Goal: Check status: Check status

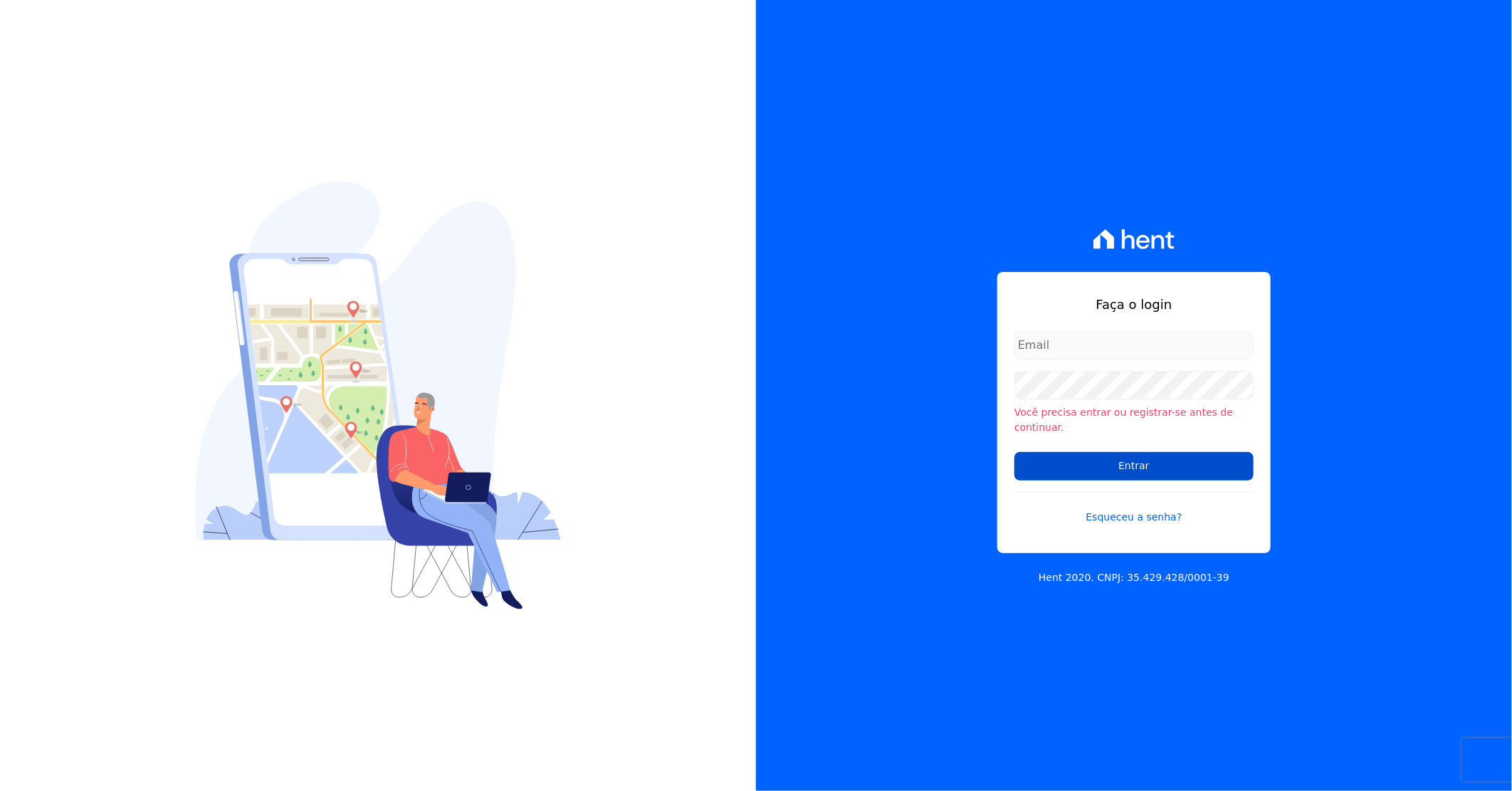
type input "[PERSON_NAME][EMAIL_ADDRESS][DOMAIN_NAME]"
click at [1064, 452] on input "Entrar" at bounding box center [1133, 465] width 239 height 28
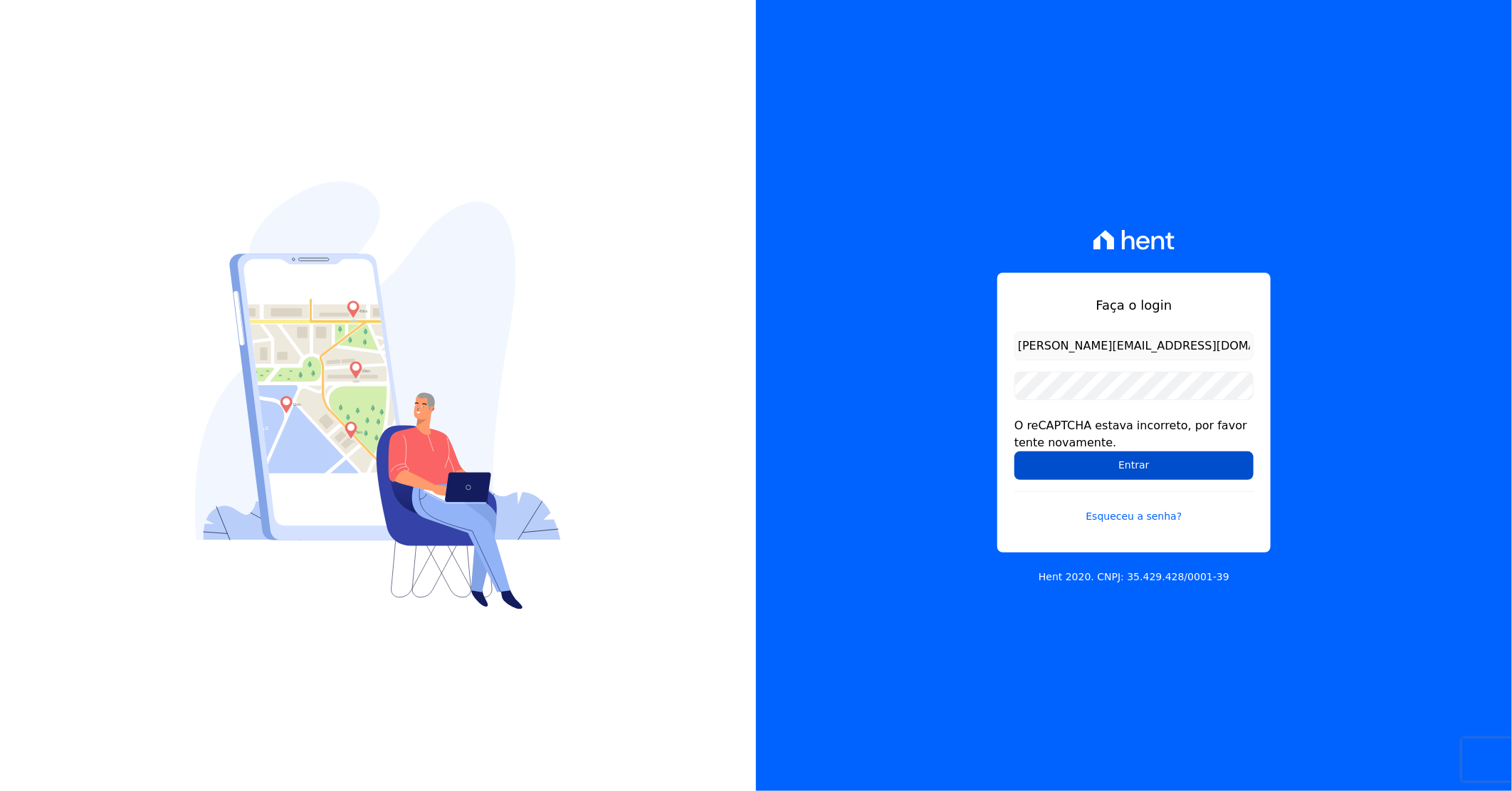
click at [1143, 458] on input "Entrar" at bounding box center [1133, 465] width 239 height 28
click at [1101, 459] on input "Entrar" at bounding box center [1133, 465] width 239 height 28
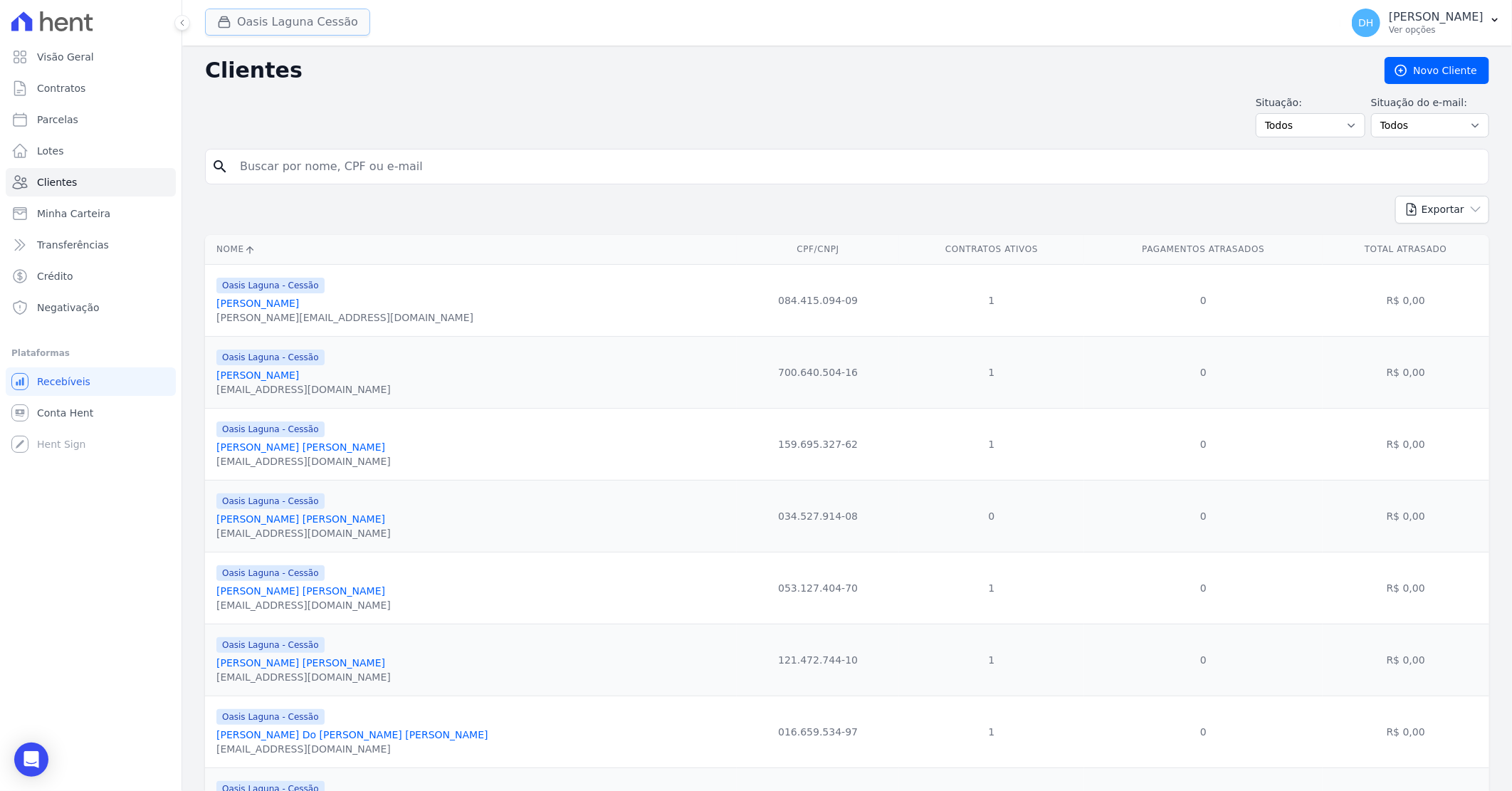
click at [262, 22] on button "Oasis Laguna Cessão" at bounding box center [288, 22] width 165 height 27
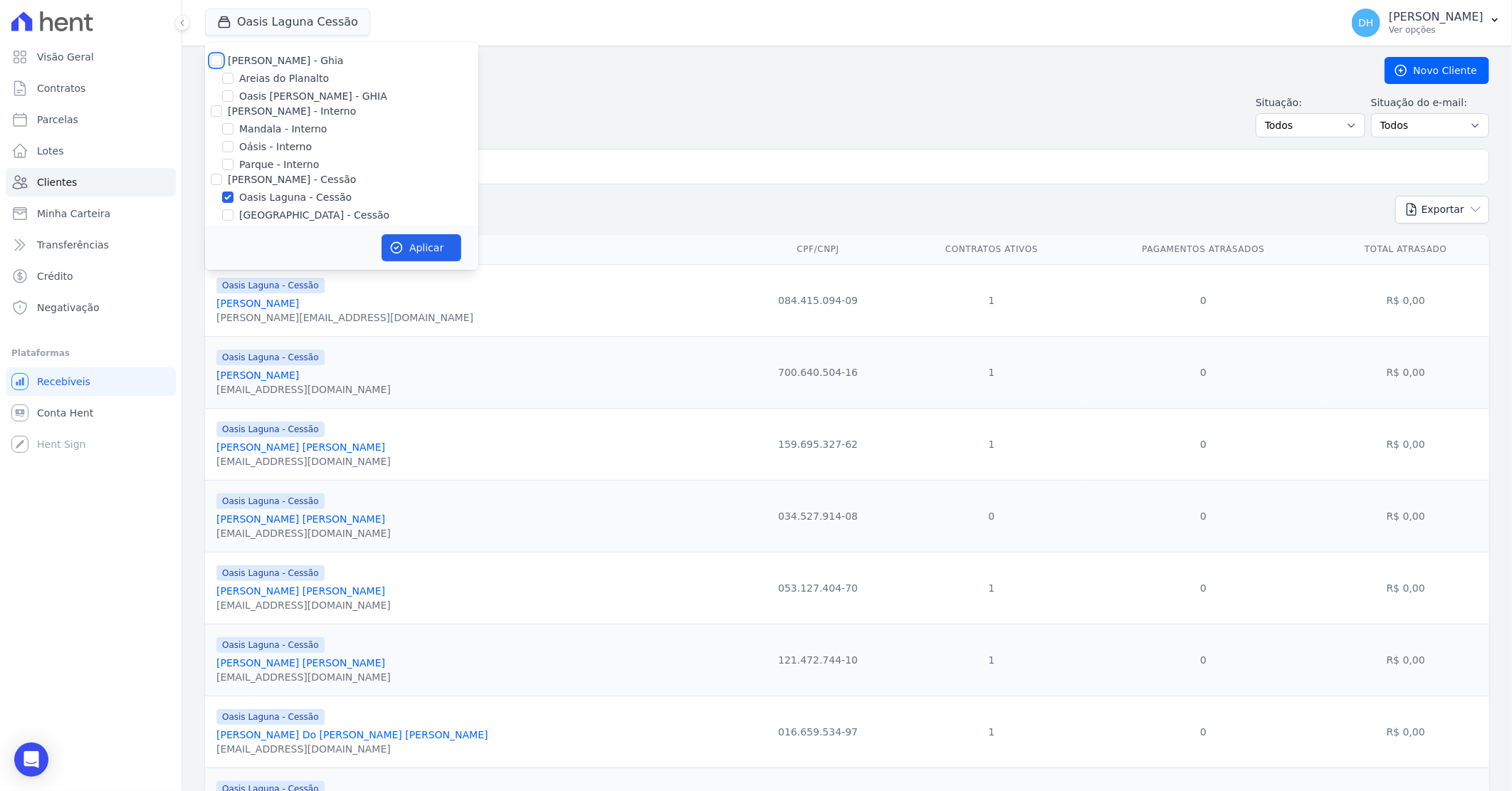
click at [215, 60] on input "Celina Guimaraes - Ghia" at bounding box center [217, 60] width 11 height 11
checkbox input "true"
click at [217, 112] on input "Celina Guimarães - Interno" at bounding box center [217, 111] width 11 height 11
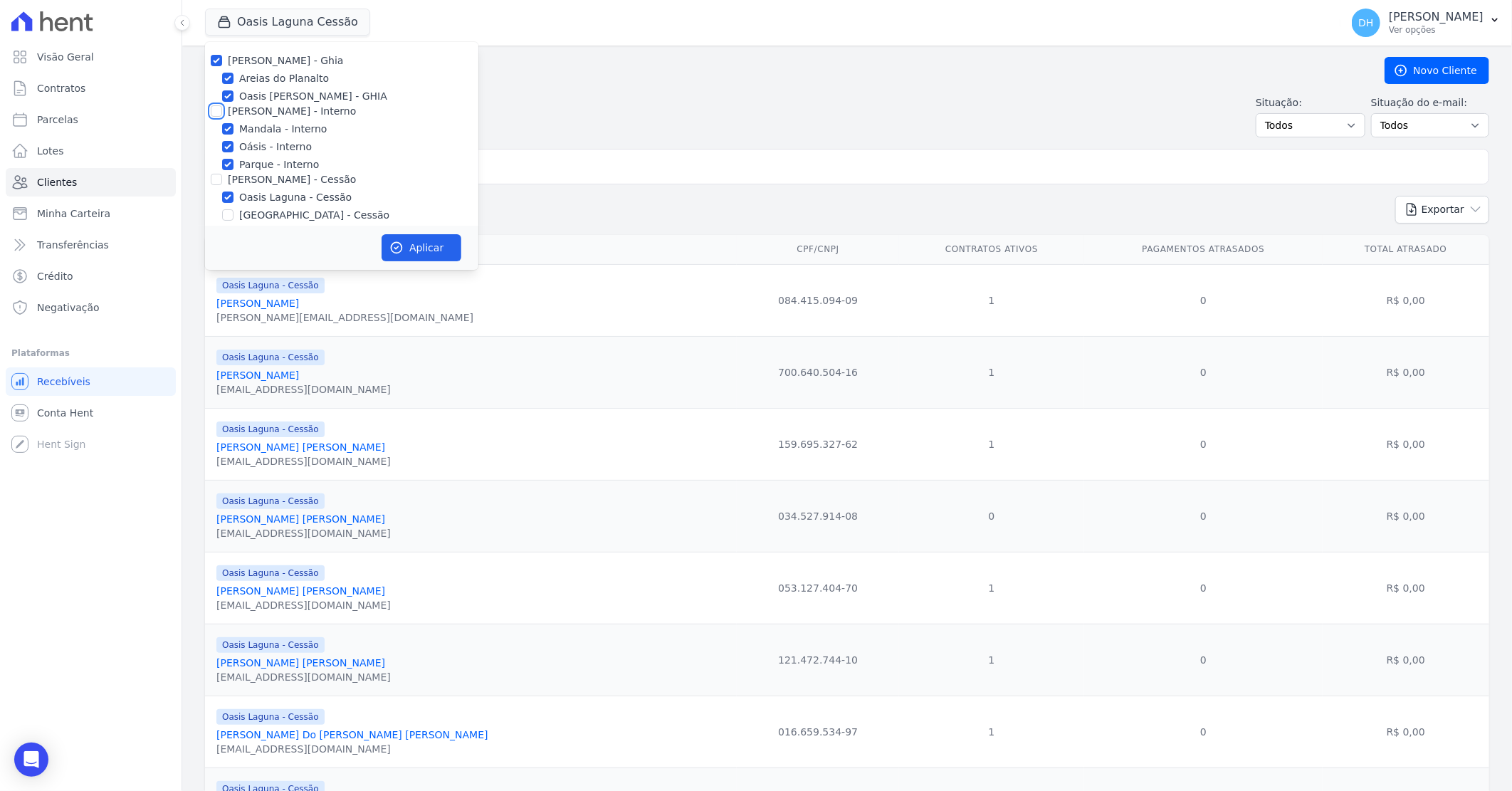
checkbox input "true"
click at [214, 172] on div at bounding box center [217, 180] width 11 height 14
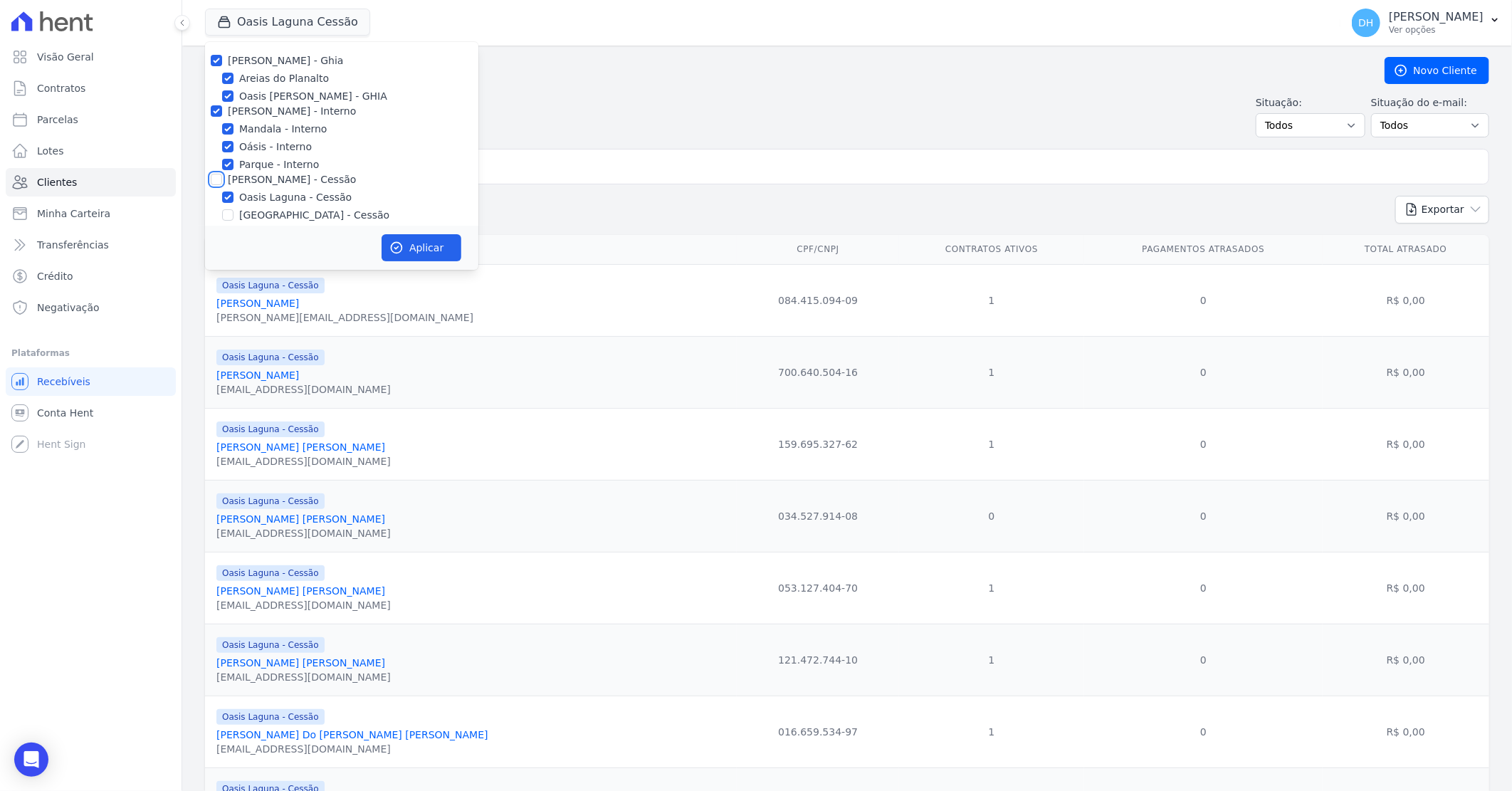
click at [218, 181] on input "Celina Guimaraes - Cessão" at bounding box center [217, 179] width 11 height 11
checkbox input "true"
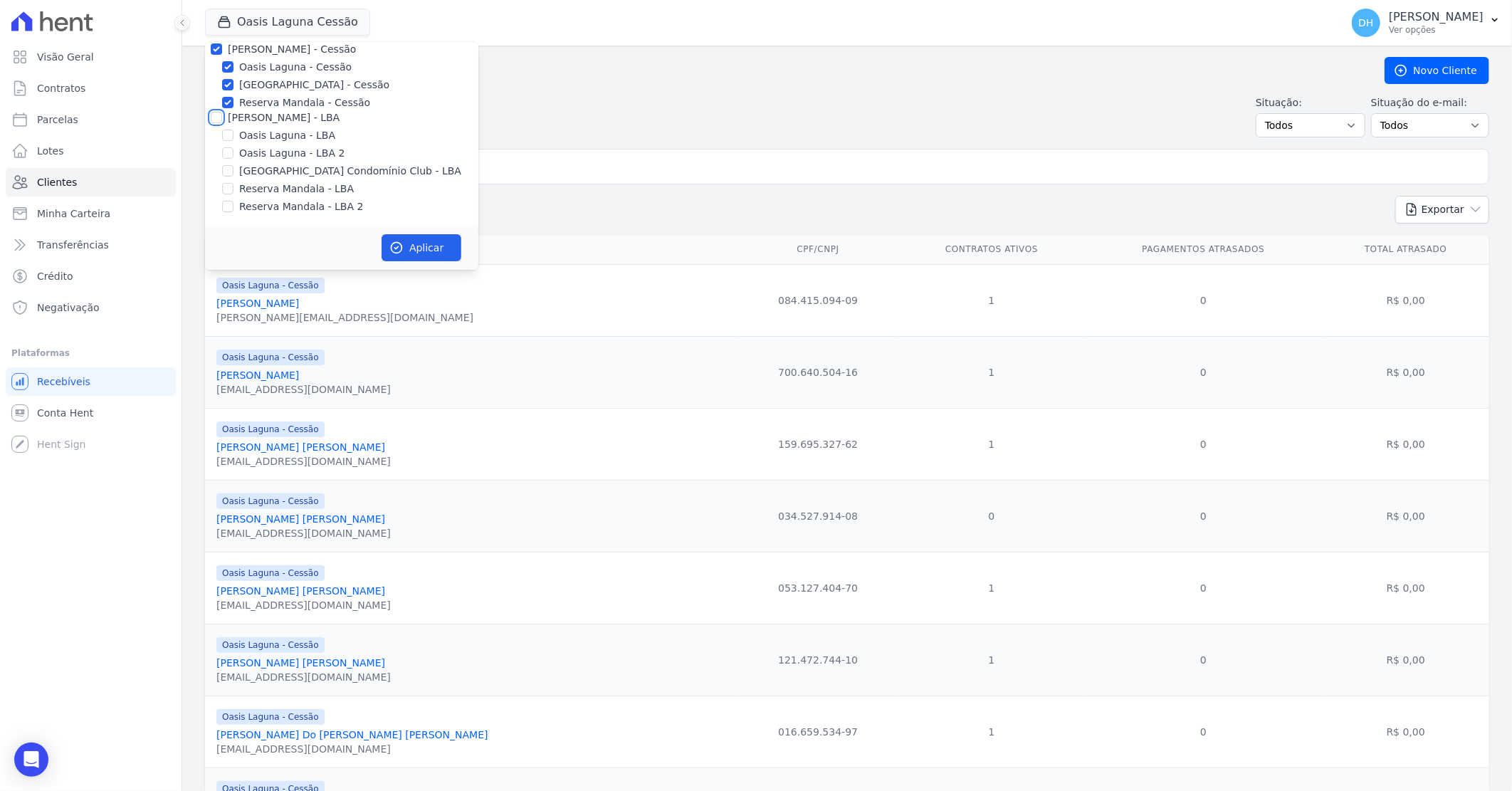
click at [216, 112] on input "Celina Guimaraes - LBA" at bounding box center [217, 117] width 11 height 11
checkbox input "true"
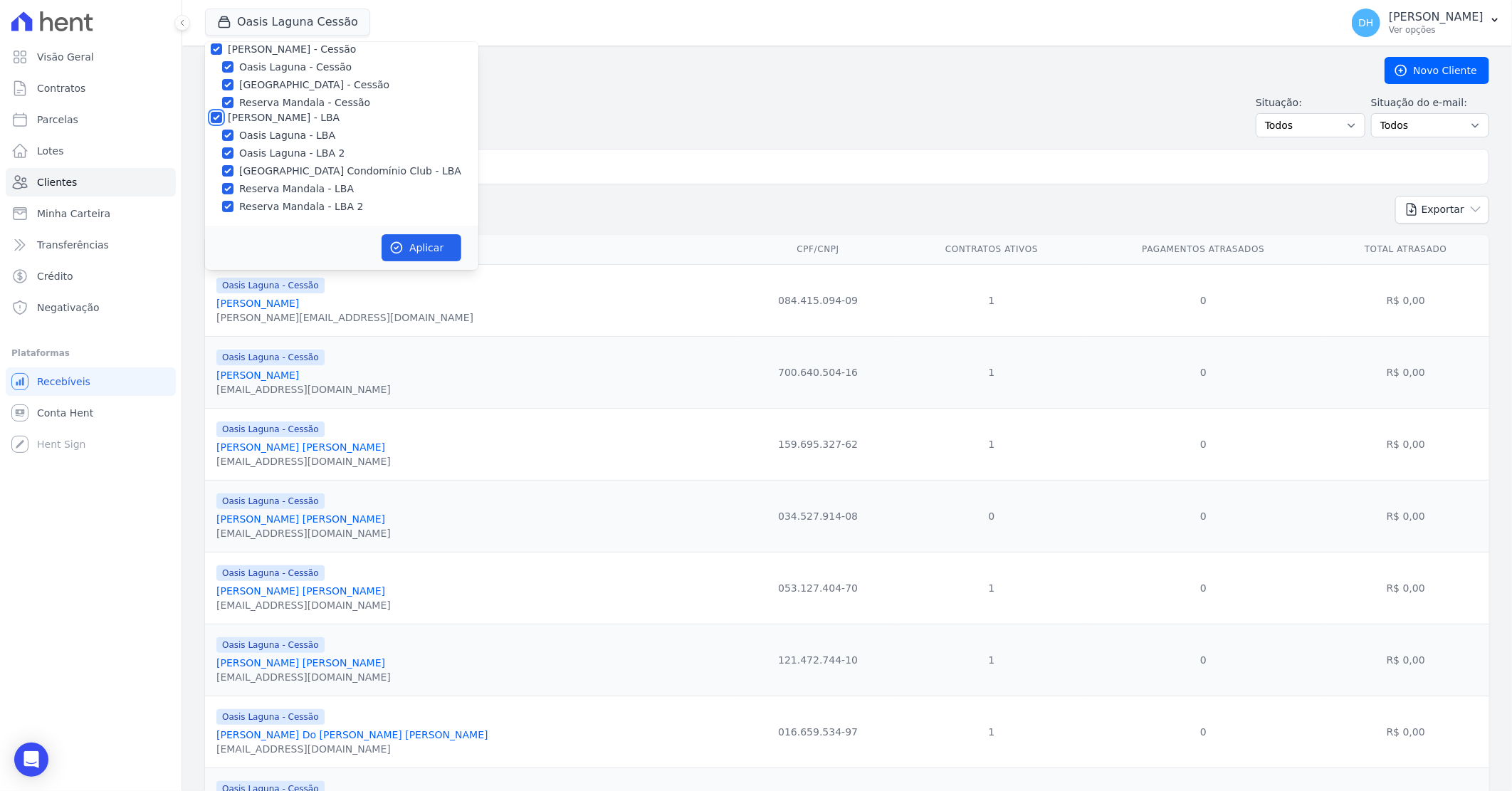
checkbox input "true"
click at [417, 242] on button "Aplicar" at bounding box center [421, 248] width 79 height 27
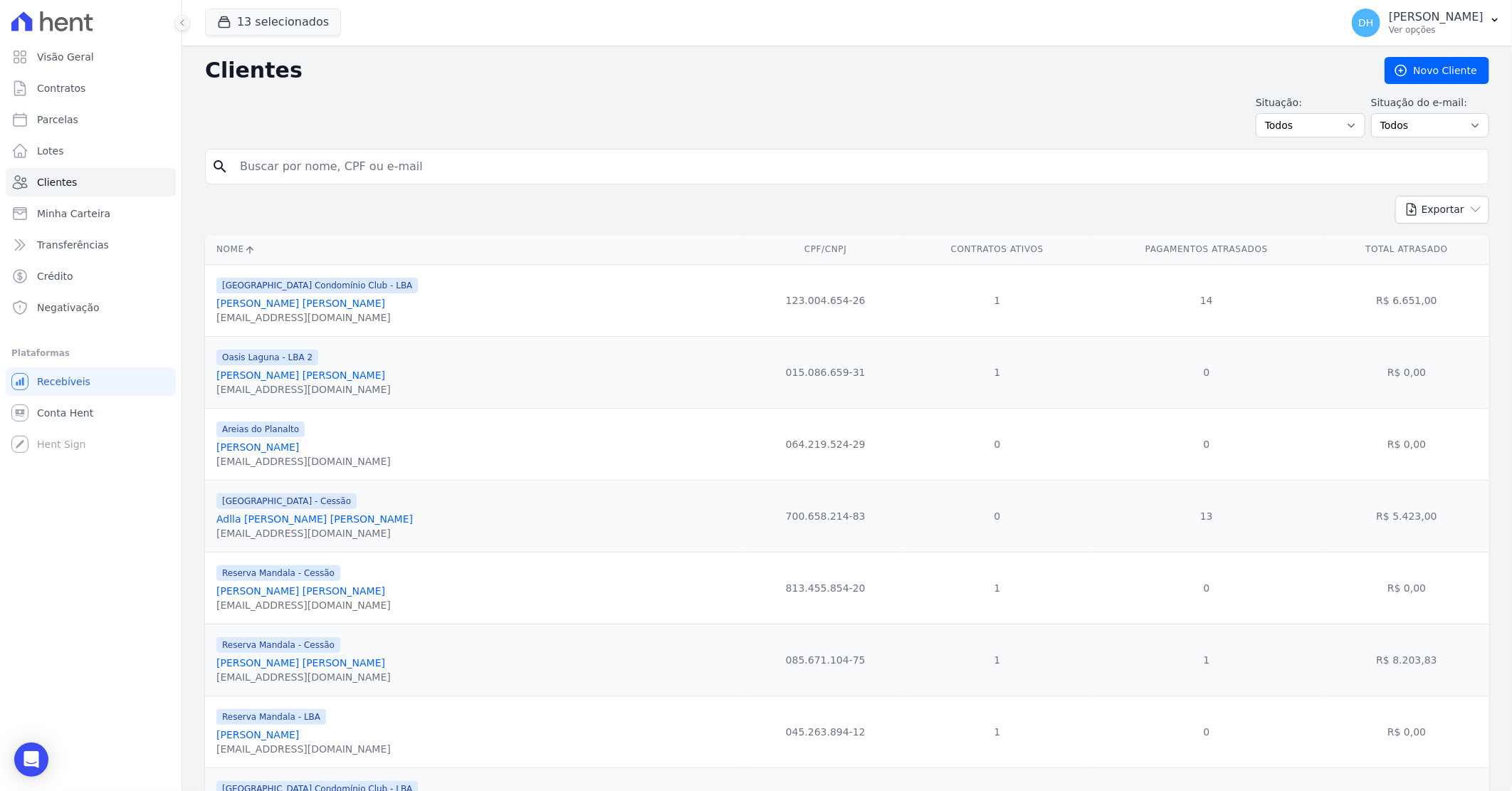
drag, startPoint x: 282, startPoint y: 151, endPoint x: 283, endPoint y: 161, distance: 10.0
click at [283, 152] on div "search" at bounding box center [847, 166] width 1284 height 35
click at [283, 161] on input "search" at bounding box center [857, 166] width 1251 height 28
type input "elaine"
click at [292, 162] on input "elaine" at bounding box center [857, 166] width 1251 height 28
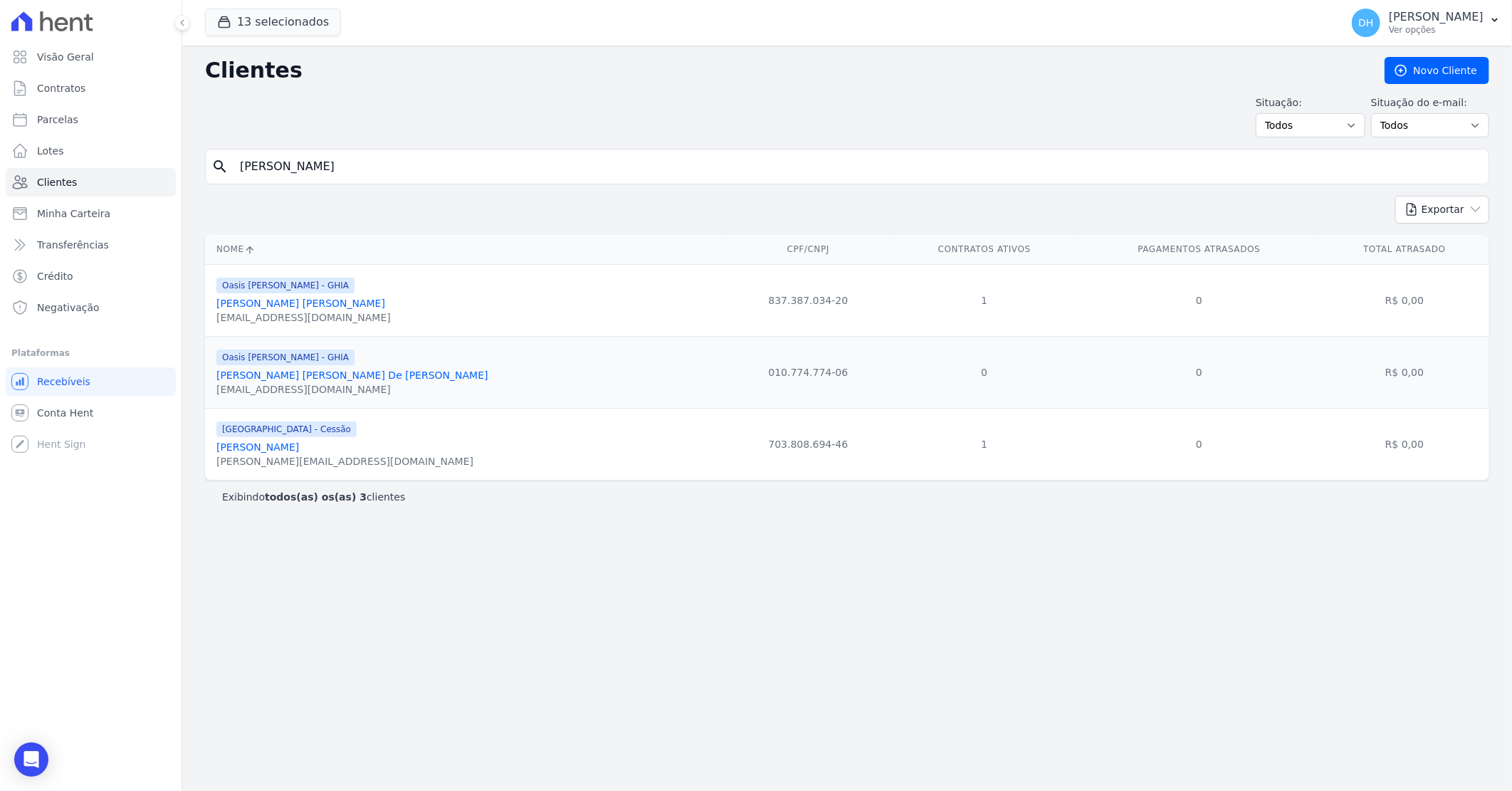
click at [299, 452] on link "Elaine Fonseca Fernandes" at bounding box center [257, 447] width 83 height 11
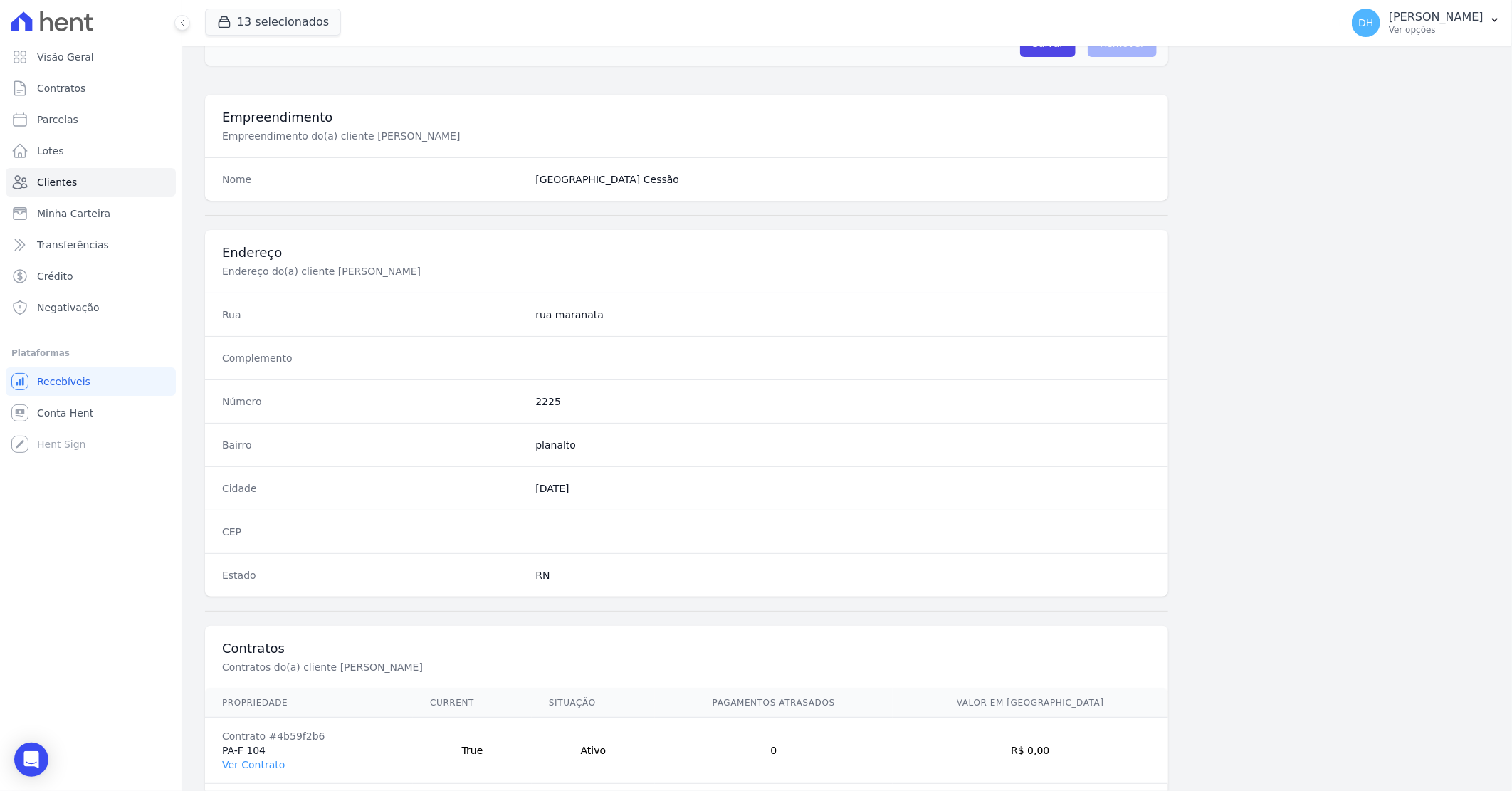
scroll to position [543, 0]
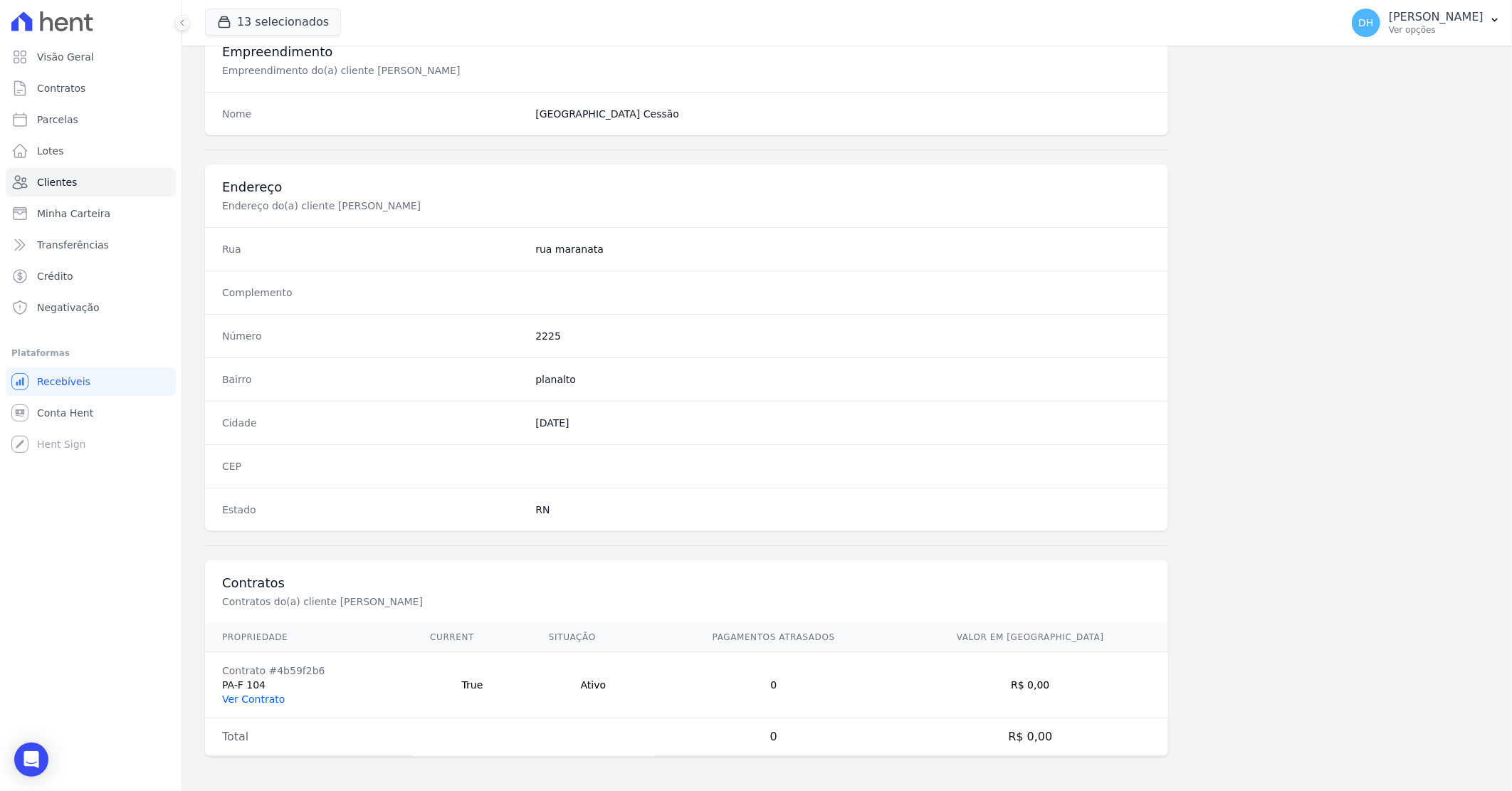
click at [268, 701] on link "Ver Contrato" at bounding box center [253, 699] width 63 height 11
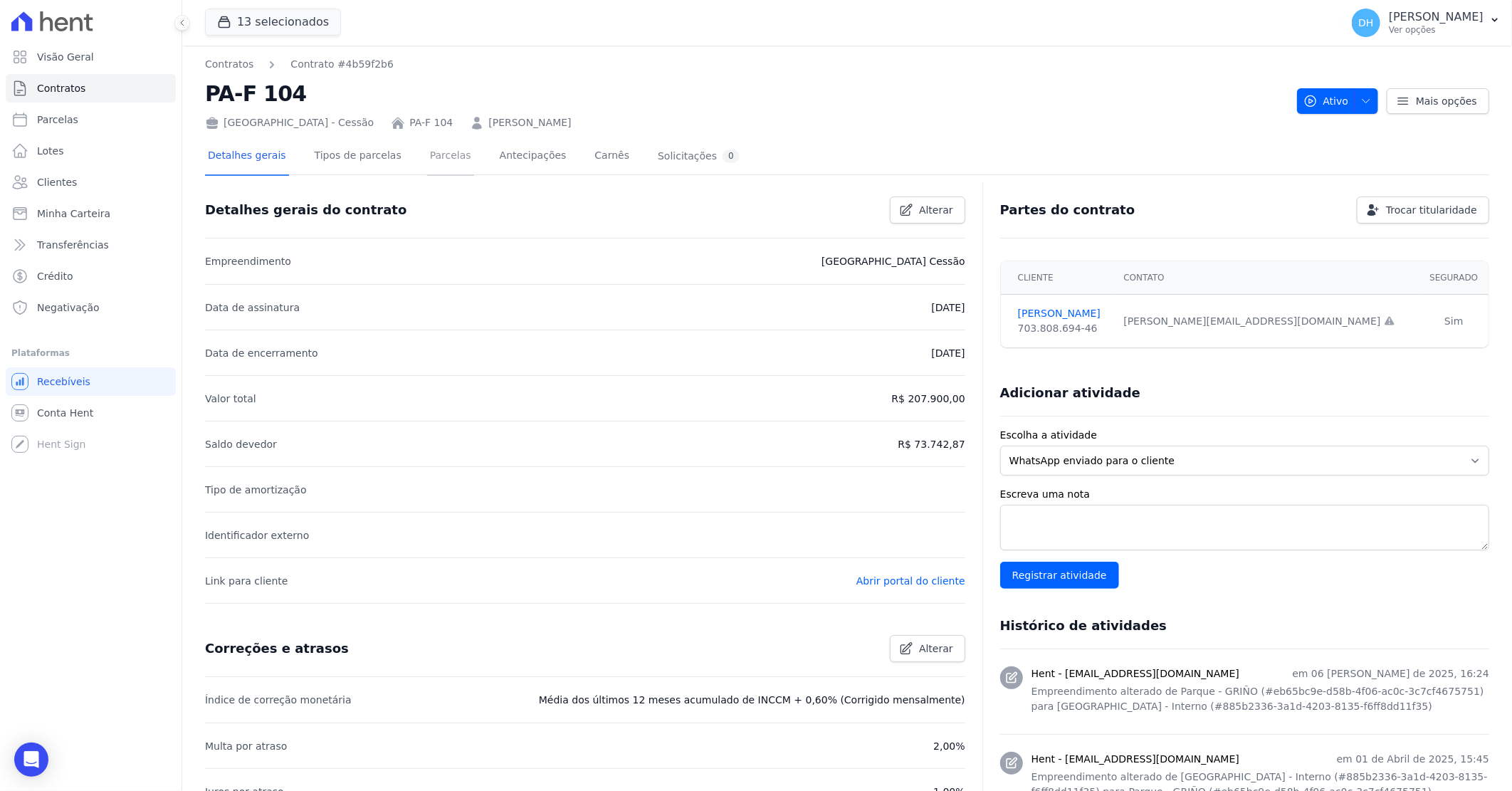
click at [427, 152] on link "Parcelas" at bounding box center [450, 156] width 47 height 38
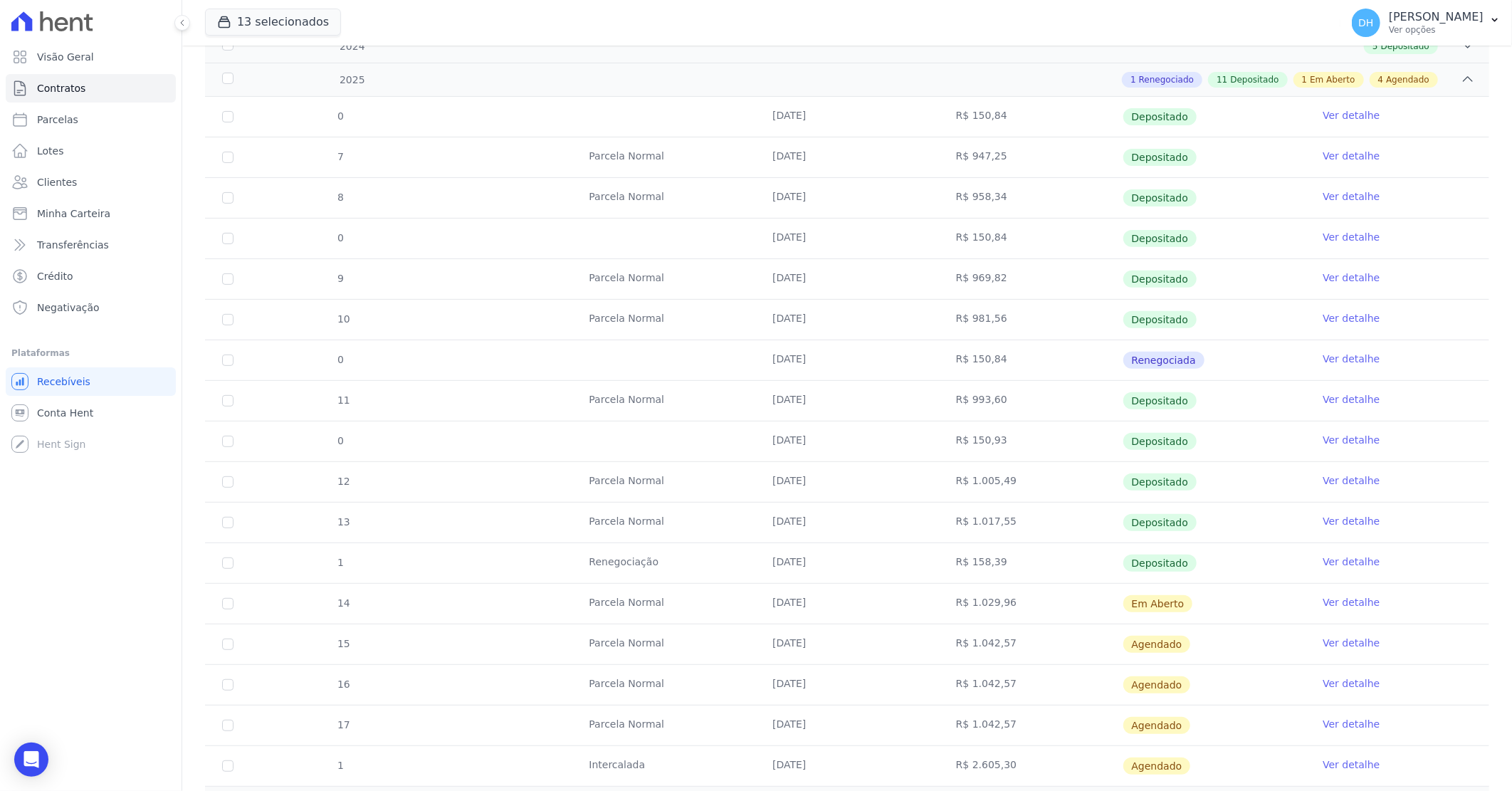
scroll to position [316, 0]
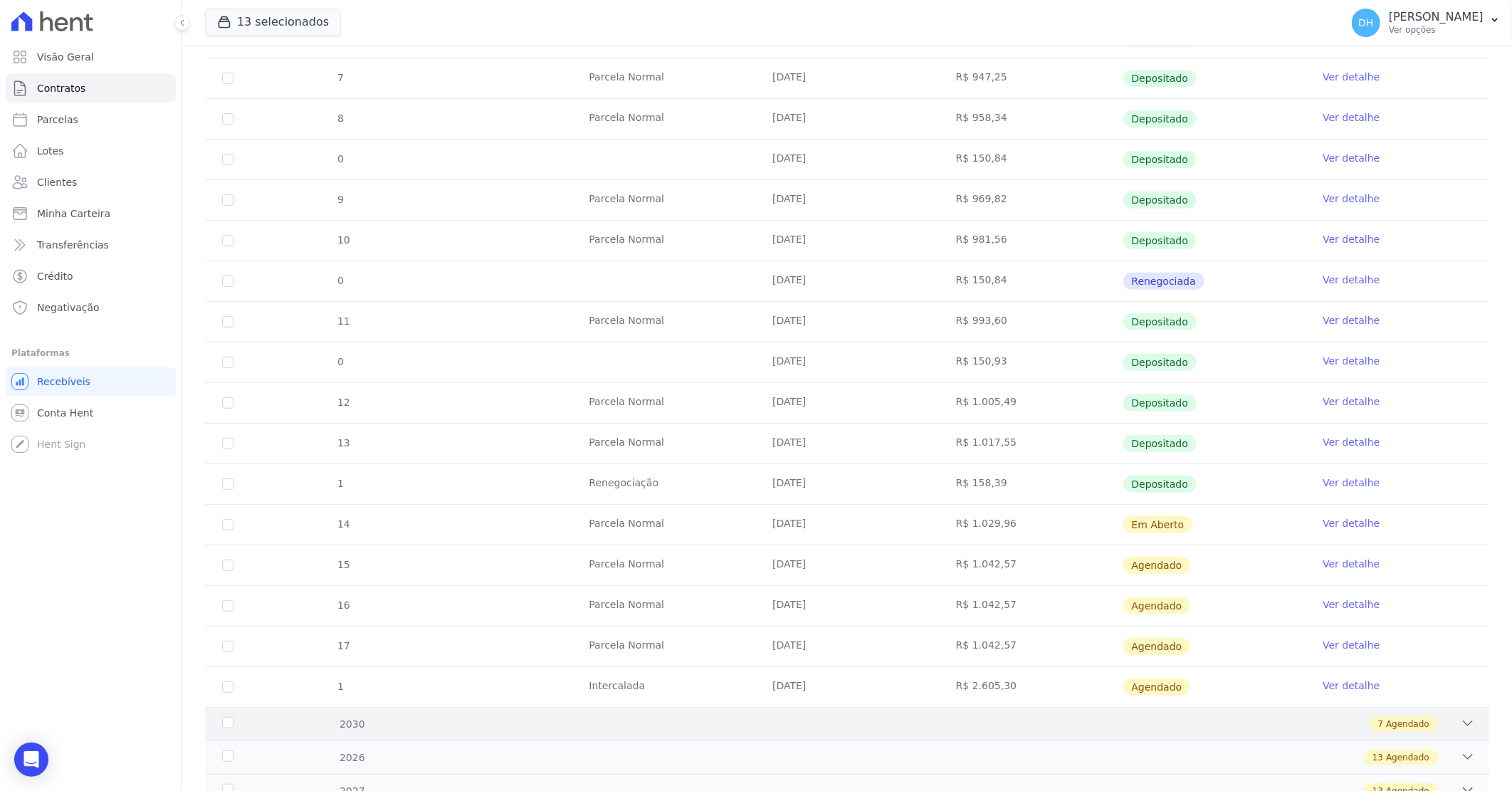
click at [1048, 716] on div "7 Agendado" at bounding box center [910, 724] width 1129 height 16
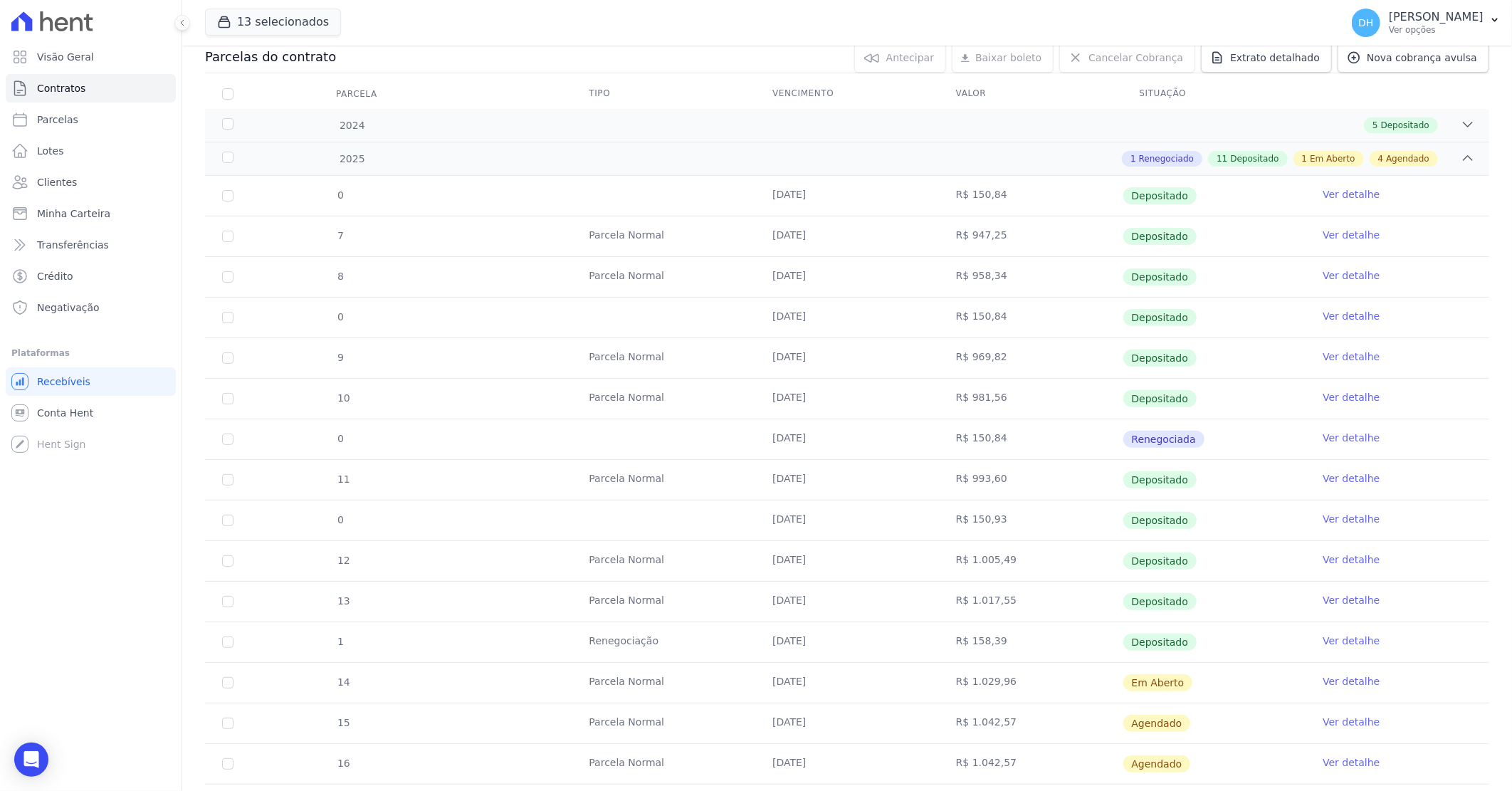
scroll to position [79, 0]
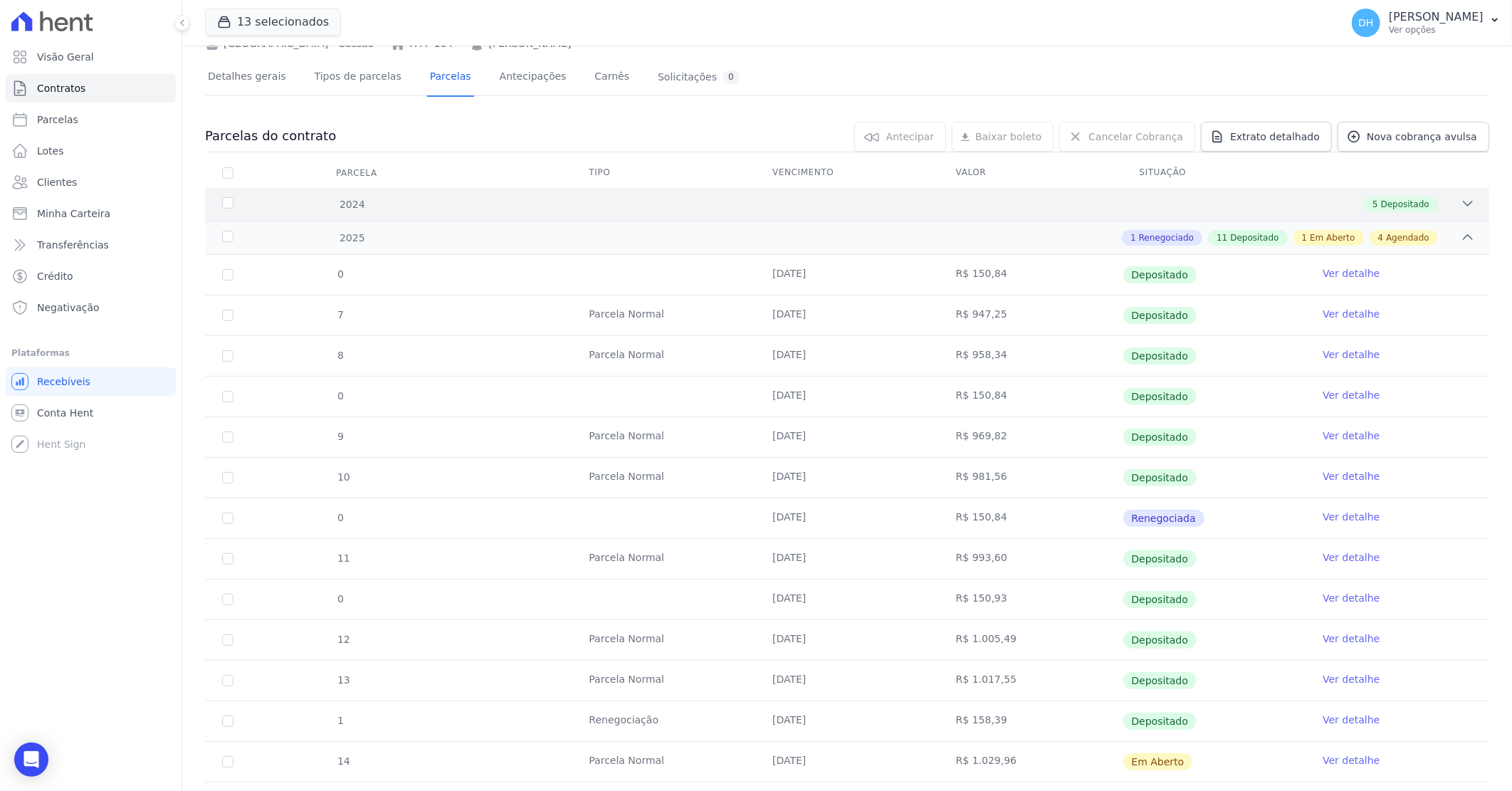
click at [682, 209] on div "5 Depositado" at bounding box center [910, 205] width 1129 height 16
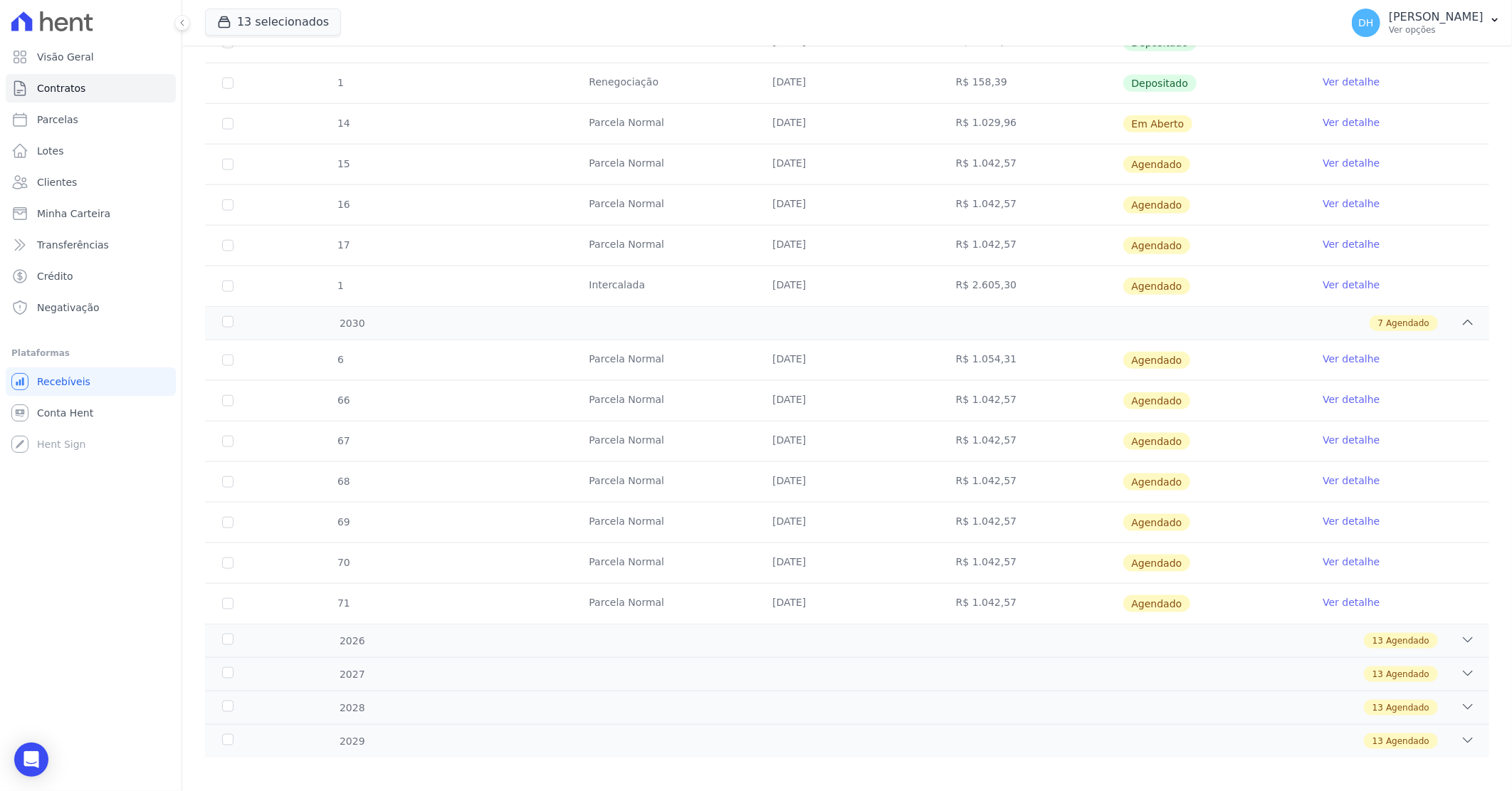
scroll to position [930, 0]
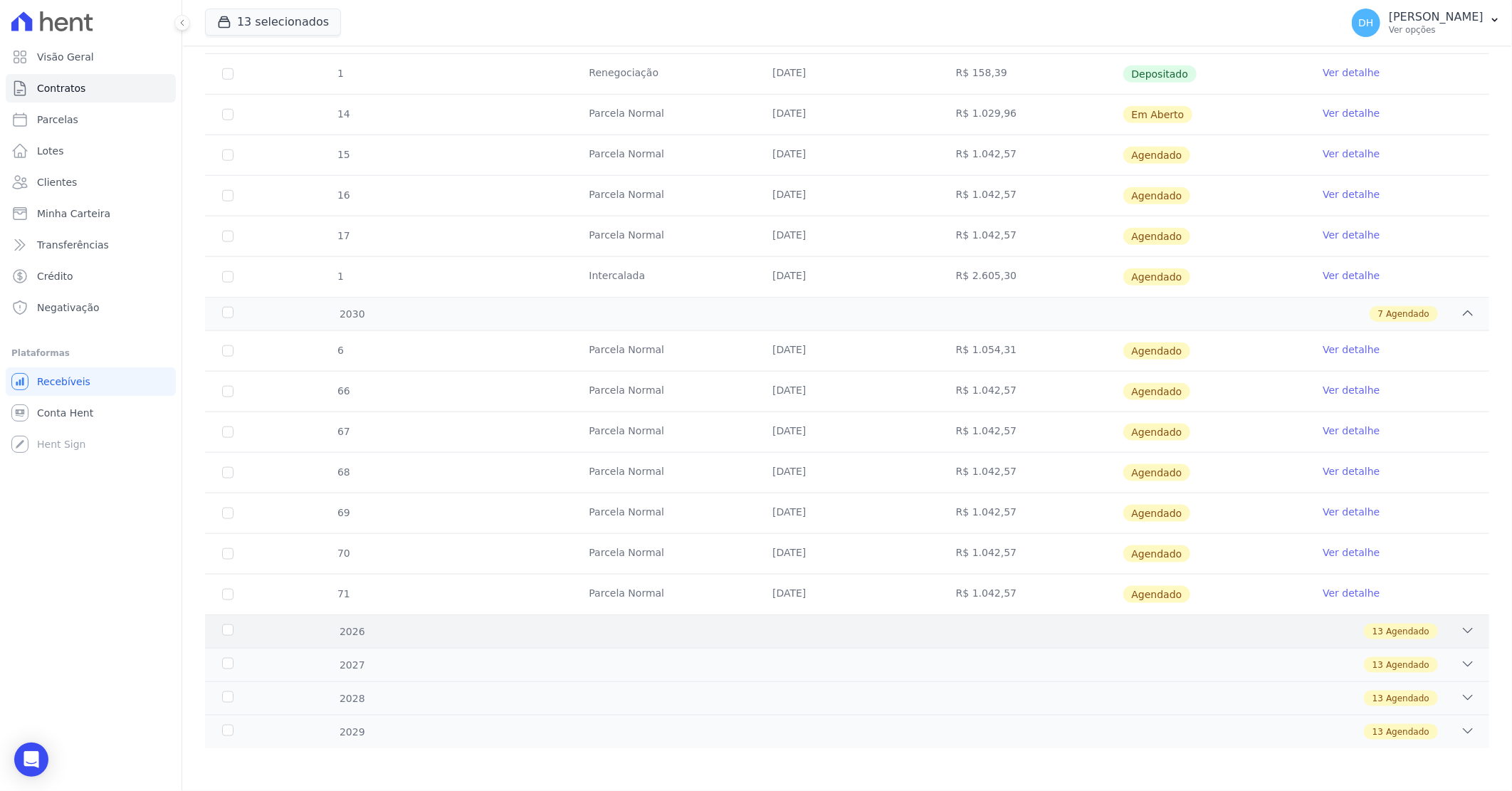
click at [620, 628] on div "13 Agendado" at bounding box center [910, 631] width 1129 height 16
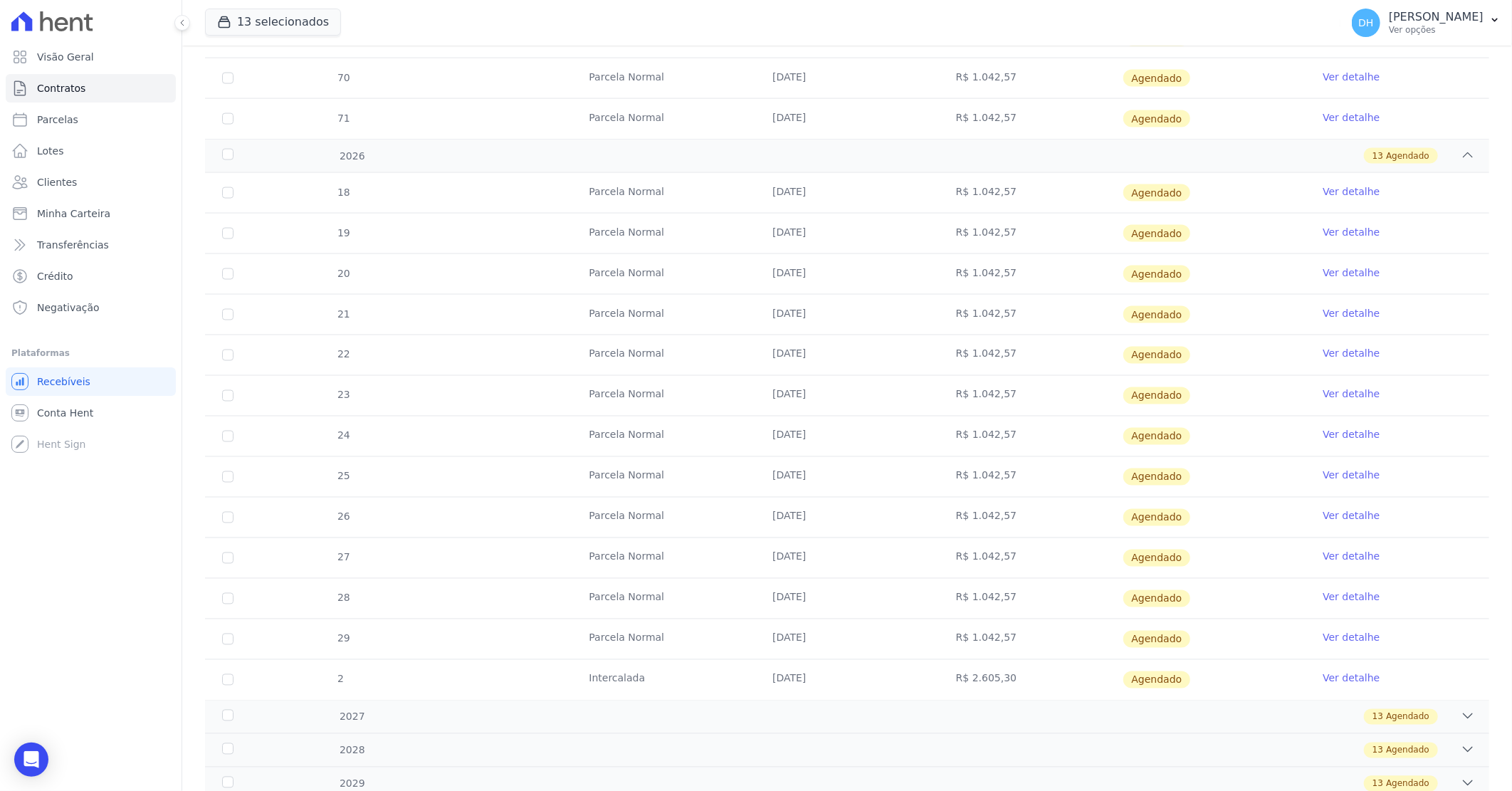
scroll to position [1458, 0]
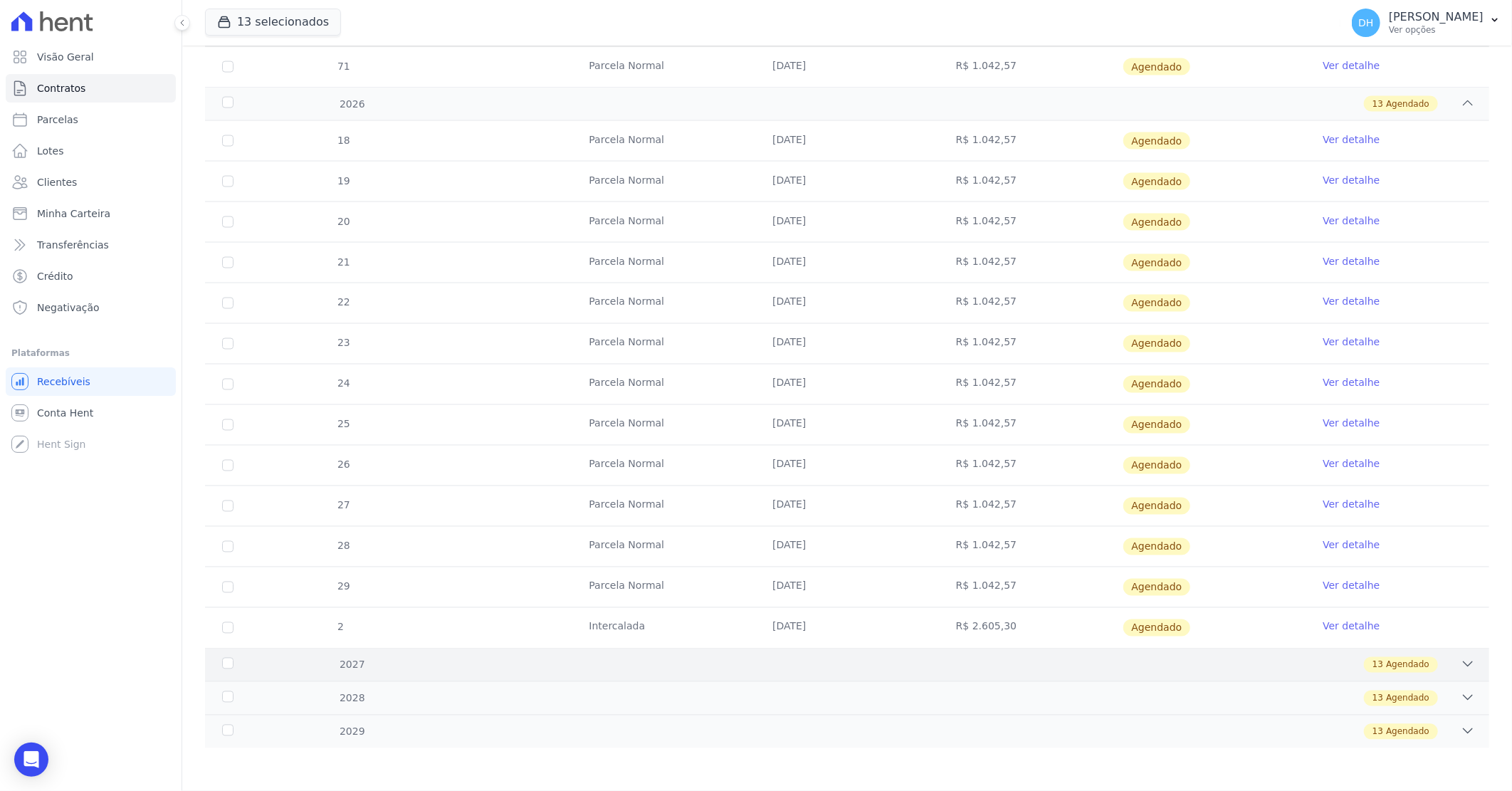
click at [617, 663] on div "13 Agendado" at bounding box center [910, 665] width 1129 height 16
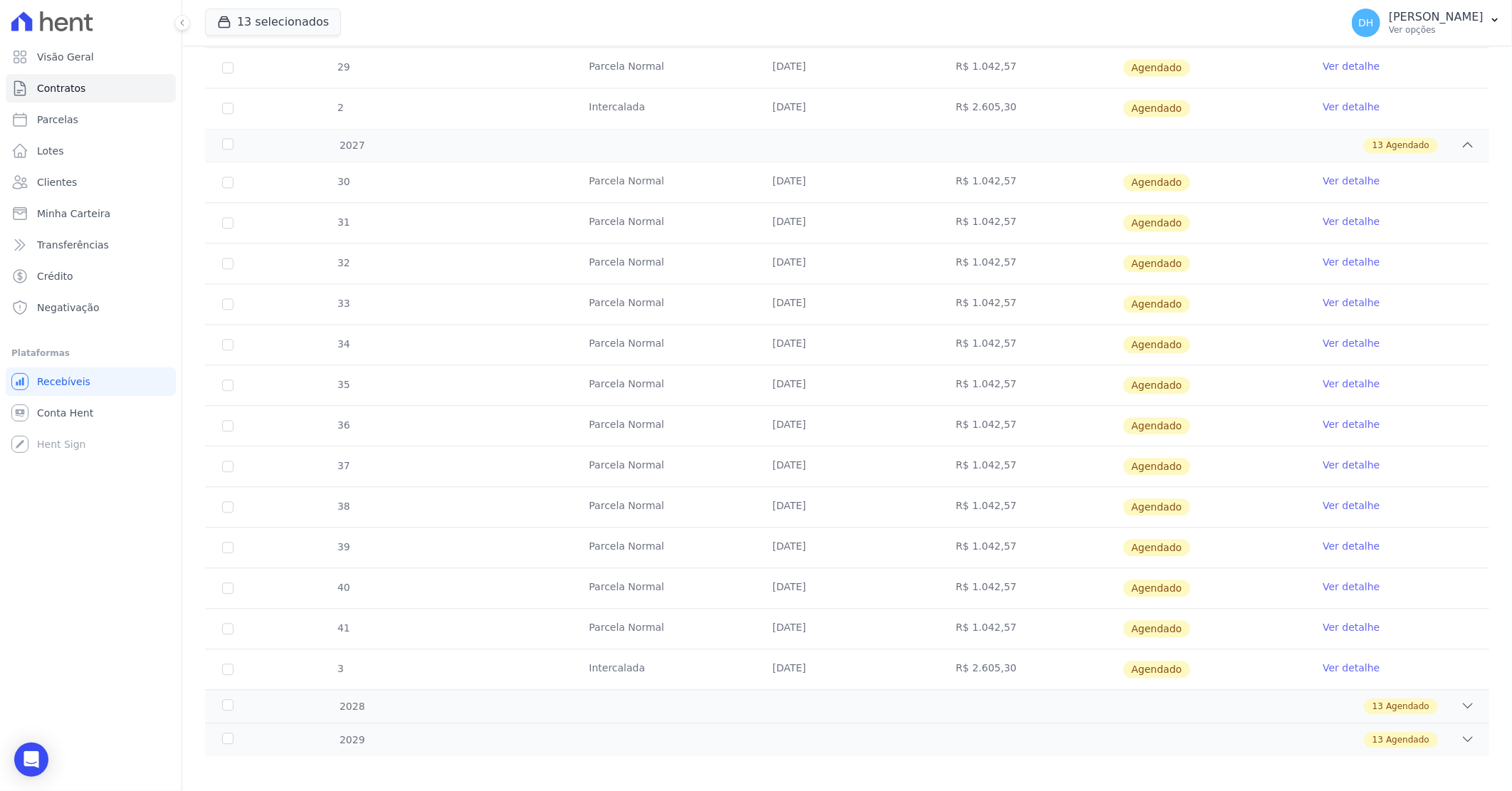
scroll to position [1986, 0]
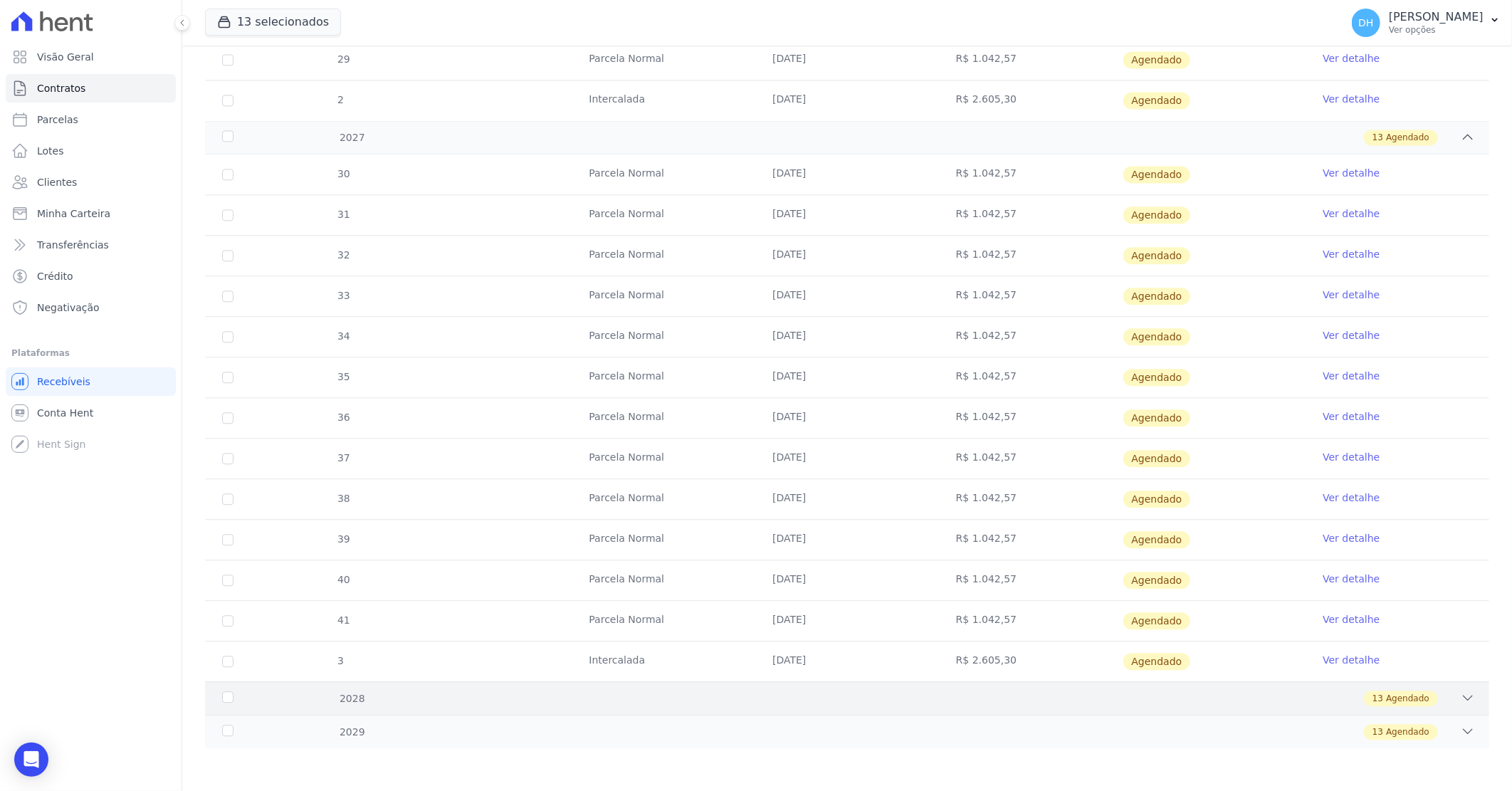
click at [608, 696] on div "13 Agendado" at bounding box center [910, 699] width 1129 height 16
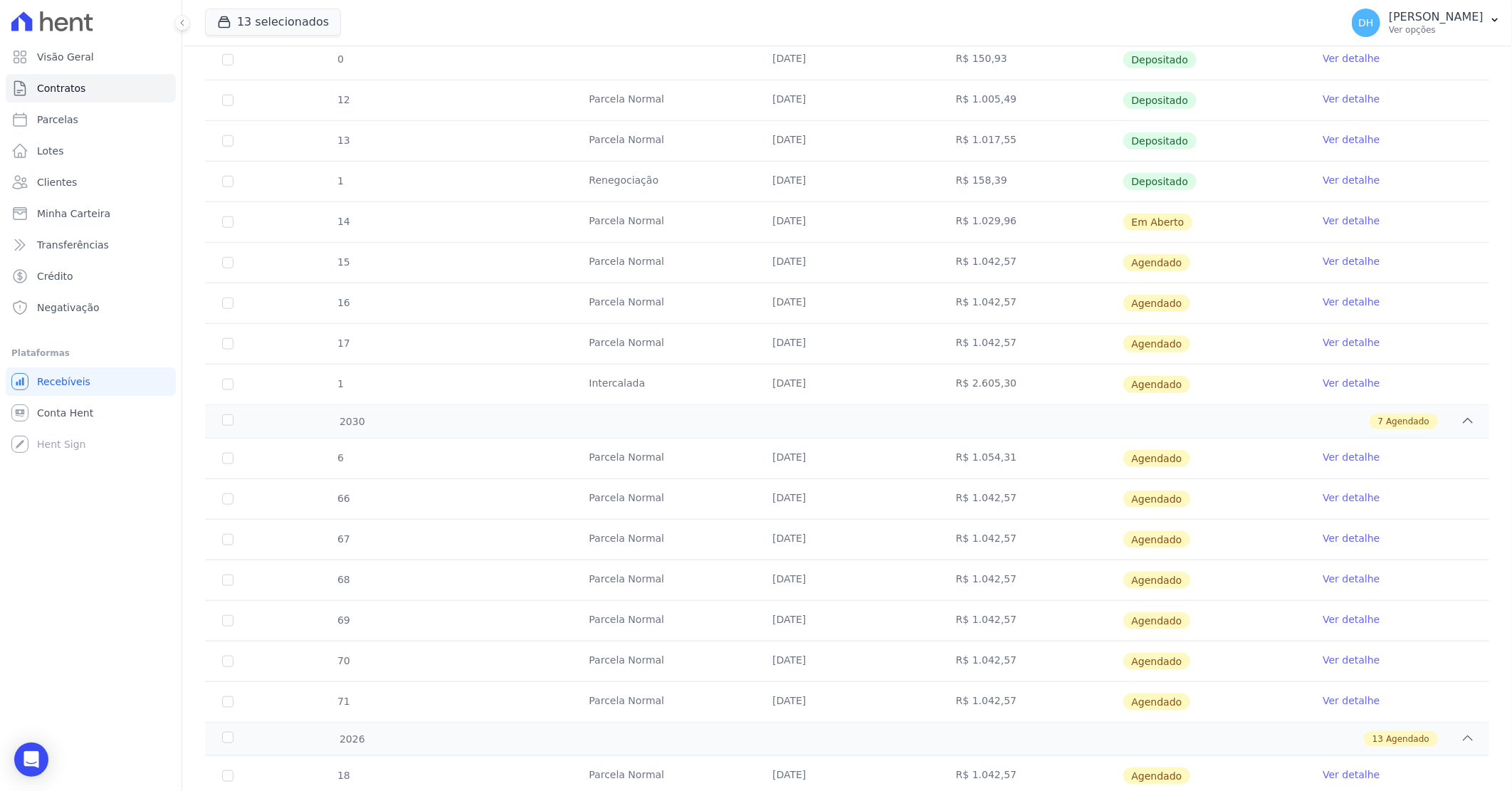
scroll to position [800, 0]
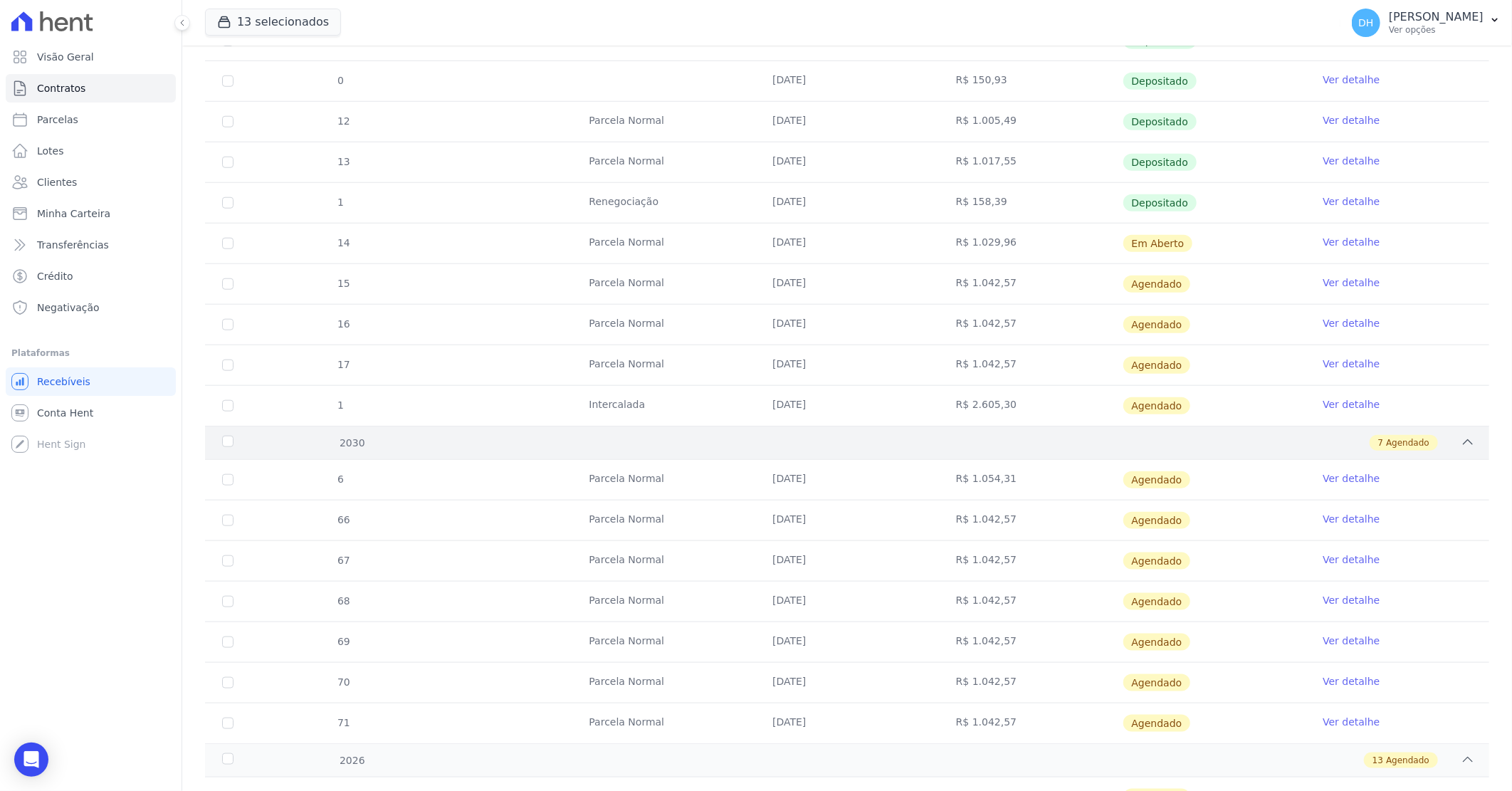
click at [610, 443] on div "7 Agendado" at bounding box center [910, 443] width 1129 height 16
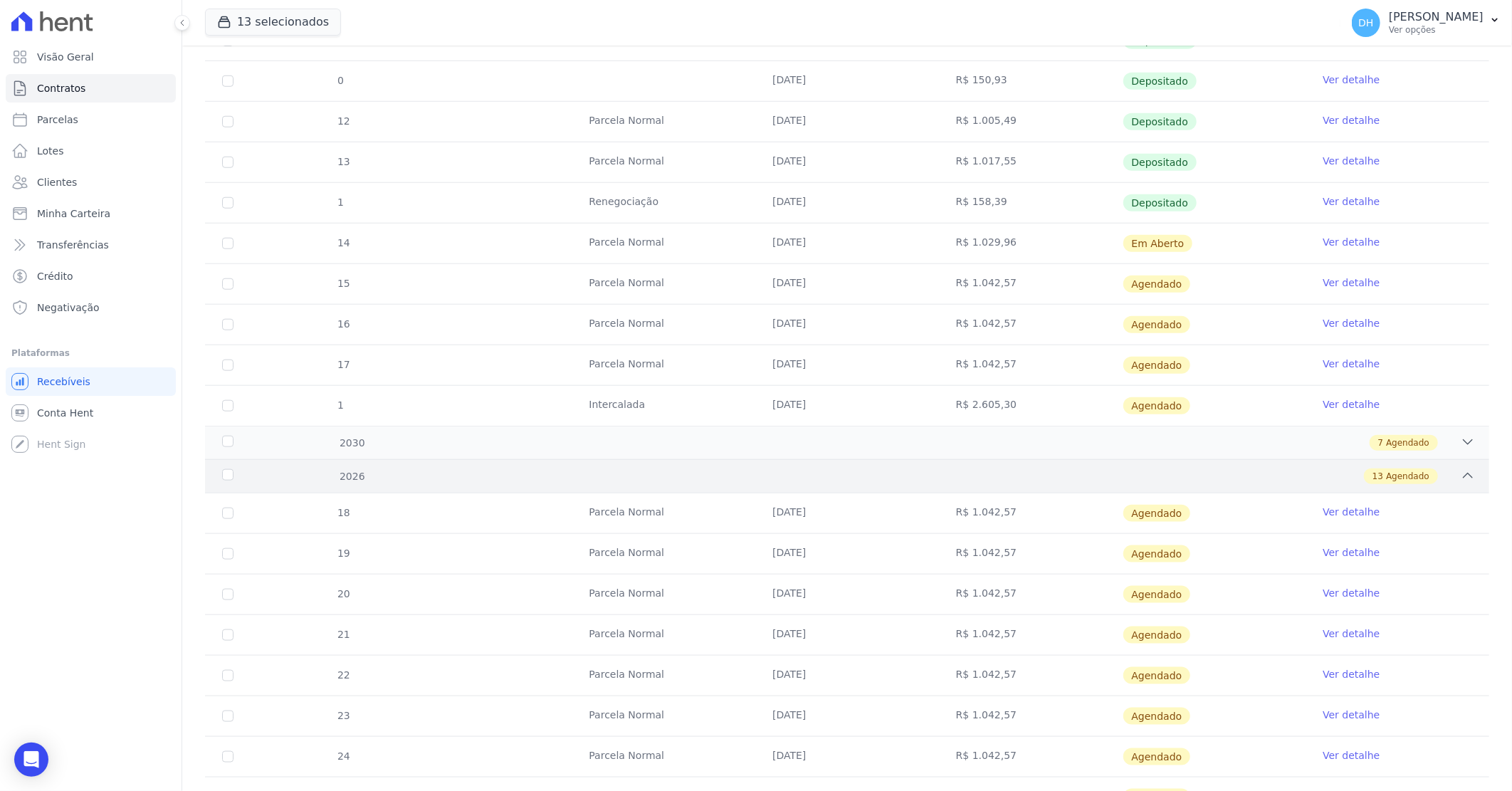
click at [641, 466] on div "2026 13 Agendado" at bounding box center [847, 476] width 1284 height 34
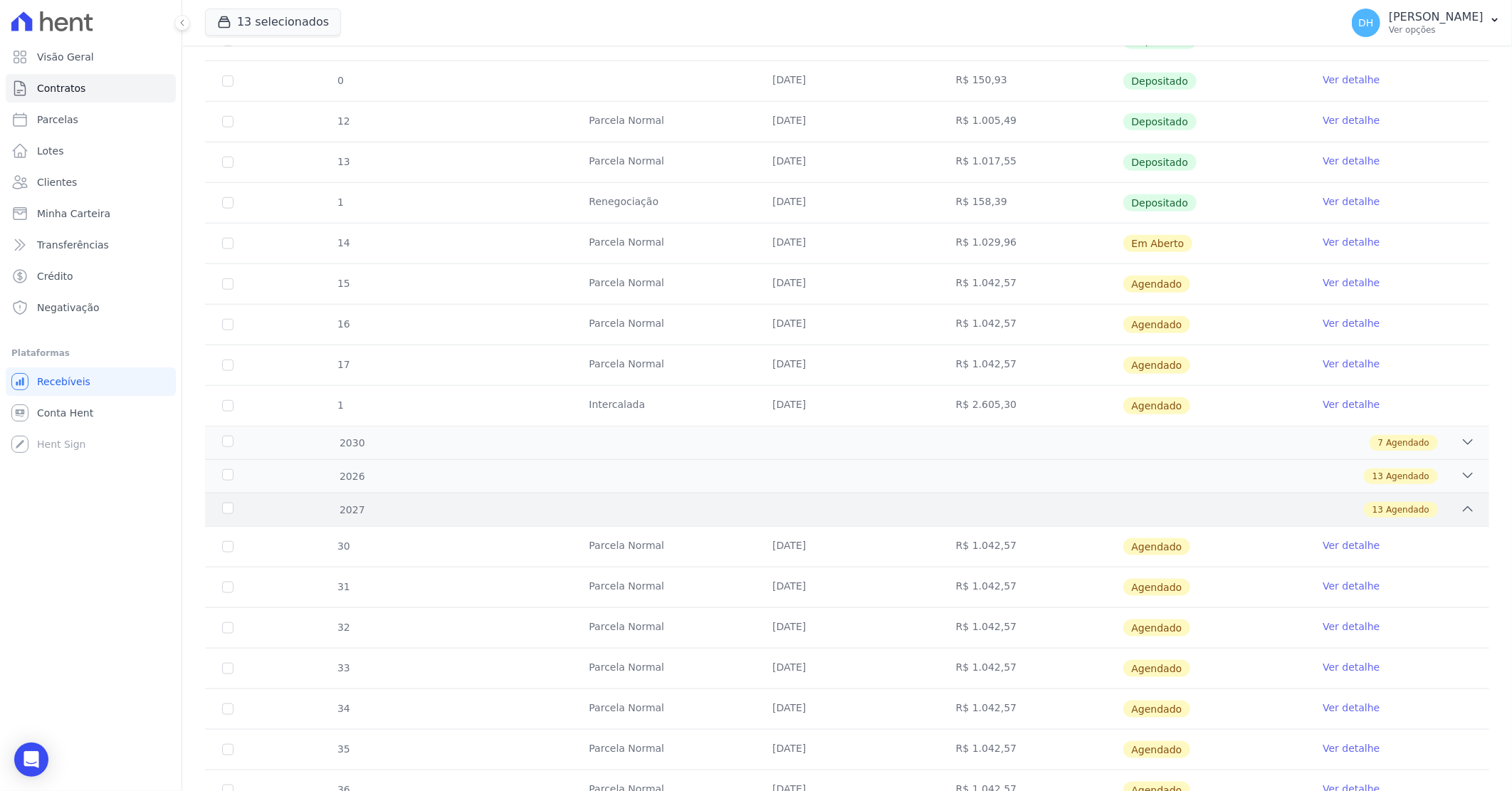
click at [617, 511] on div "13 Agendado" at bounding box center [910, 510] width 1129 height 16
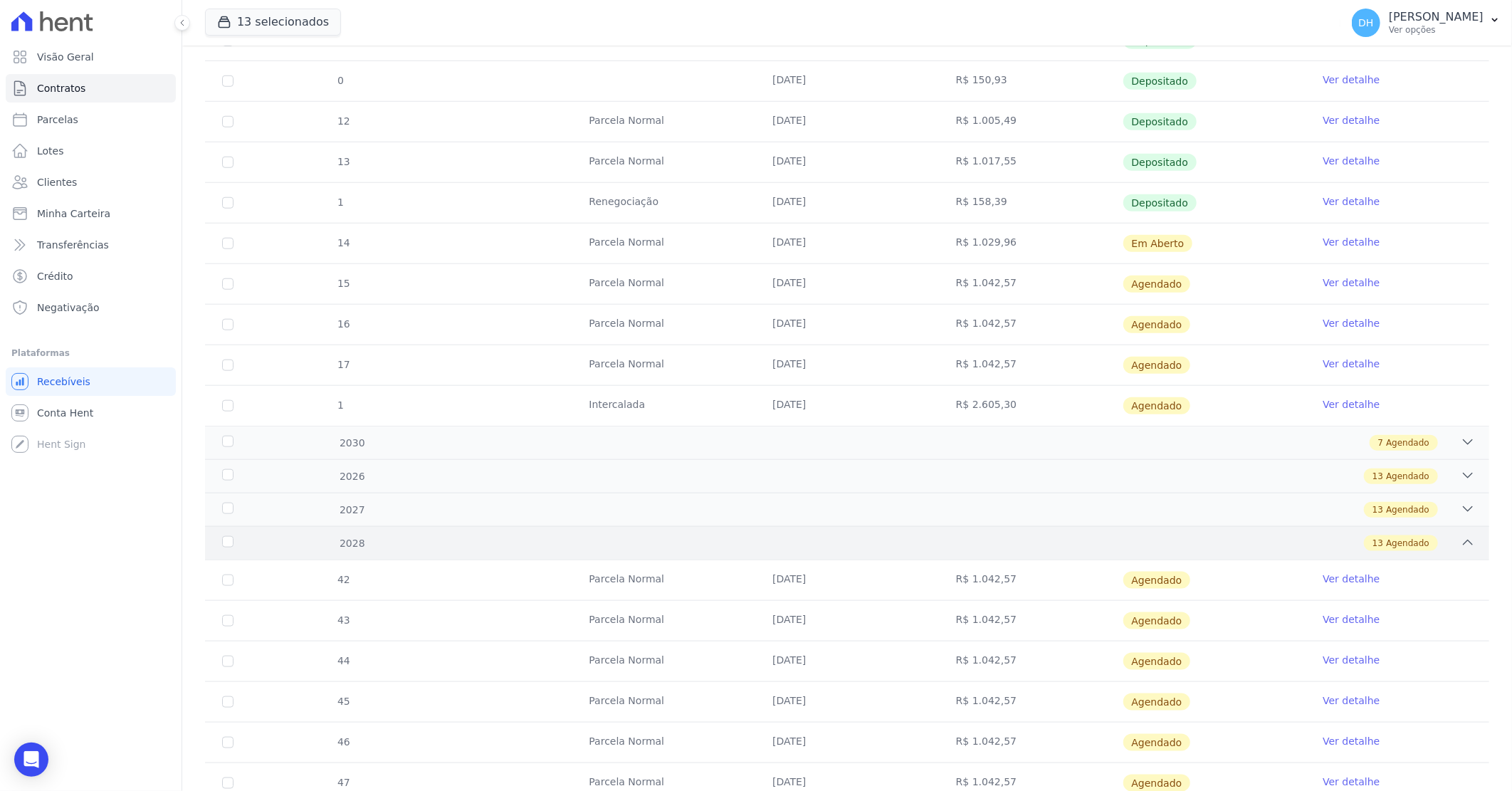
click at [617, 544] on div "13 Agendado" at bounding box center [910, 543] width 1129 height 16
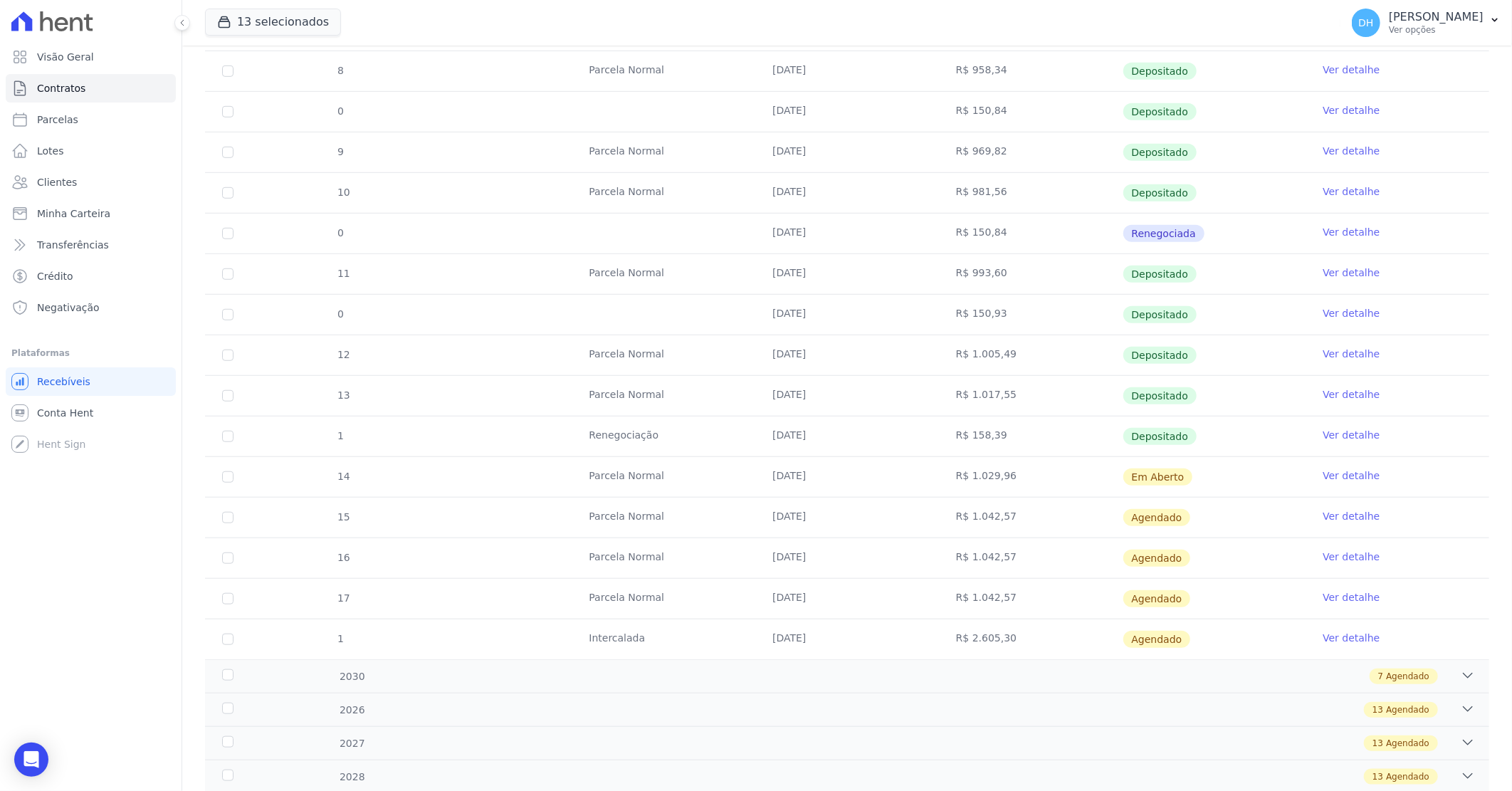
scroll to position [488, 0]
